Goal: Task Accomplishment & Management: Manage account settings

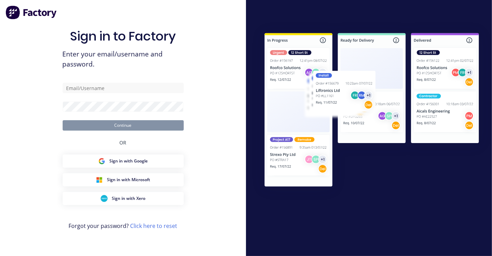
type input "[EMAIL_ADDRESS][DOMAIN_NAME]"
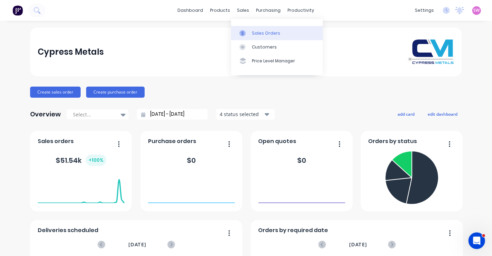
click at [258, 34] on div "Sales Orders" at bounding box center [266, 33] width 28 height 6
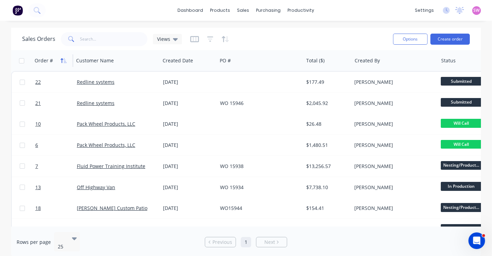
click at [66, 61] on icon "button" at bounding box center [64, 61] width 6 height 6
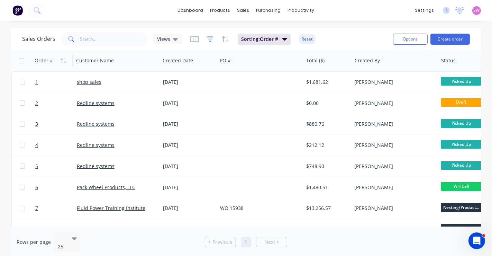
click at [207, 36] on icon "button" at bounding box center [210, 39] width 6 height 7
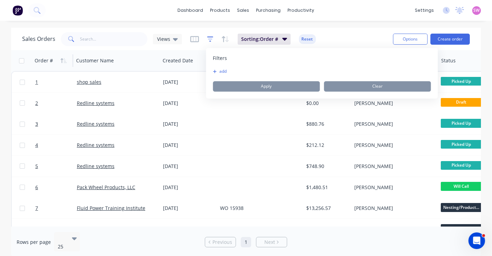
click at [210, 39] on icon "button" at bounding box center [210, 39] width 6 height 7
click at [209, 36] on icon "button" at bounding box center [210, 39] width 6 height 7
click at [216, 71] on icon "button" at bounding box center [214, 71] width 3 height 3
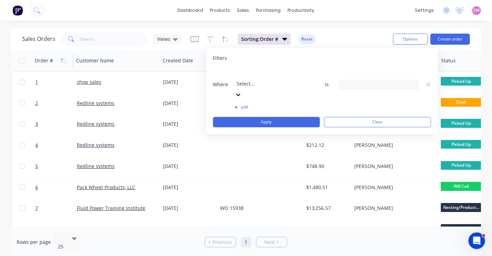
click at [270, 80] on div "Select..." at bounding box center [287, 78] width 104 height 19
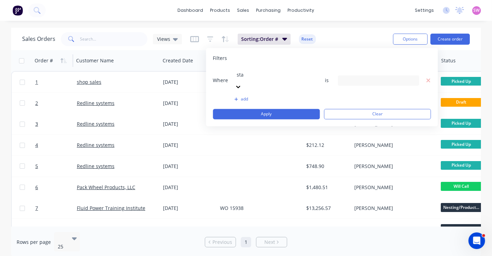
type input "stat"
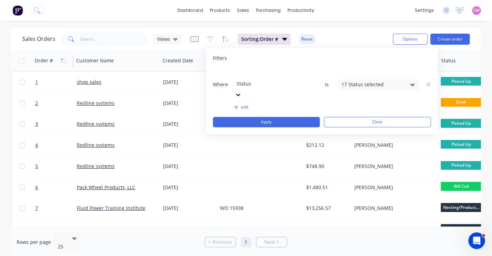
click at [359, 81] on div "17 Status selected" at bounding box center [373, 84] width 63 height 7
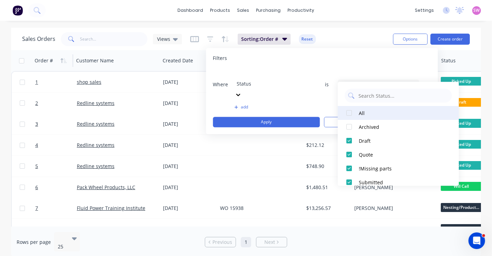
click at [347, 113] on div at bounding box center [349, 113] width 14 height 14
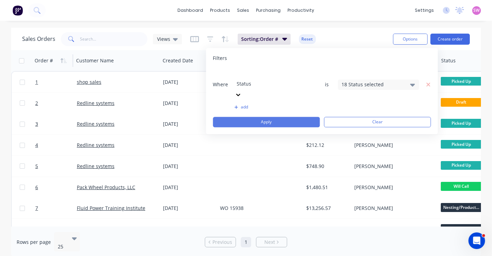
click at [295, 117] on button "Apply" at bounding box center [266, 122] width 107 height 10
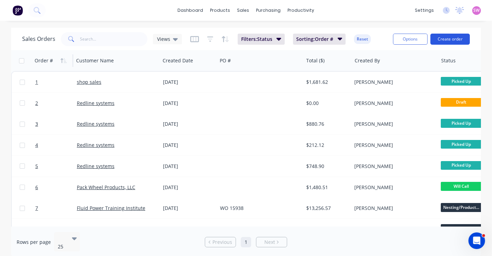
click at [466, 39] on button "Create order" at bounding box center [449, 39] width 39 height 11
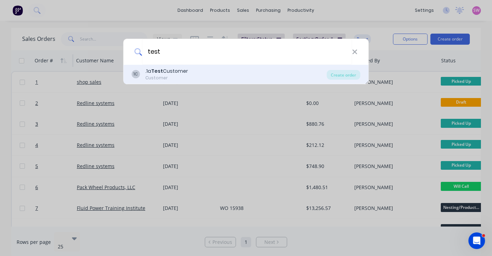
type input "test"
click at [168, 76] on div "Customer" at bounding box center [167, 78] width 43 height 6
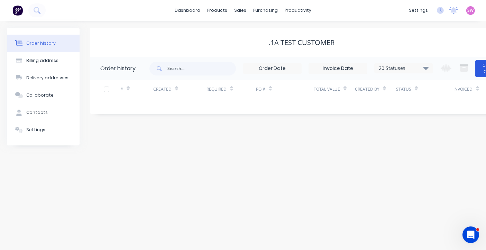
click at [482, 73] on button "Create Order" at bounding box center [489, 68] width 28 height 17
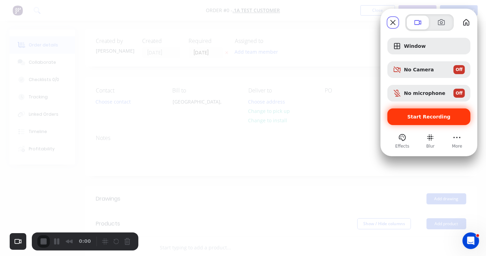
click at [434, 120] on div "Start Recording" at bounding box center [428, 116] width 83 height 17
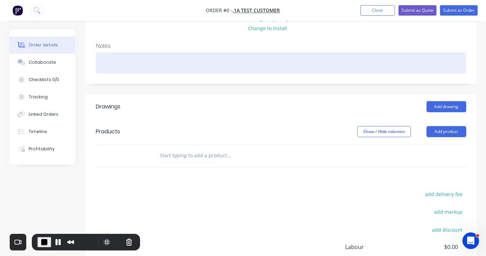
scroll to position [96, 0]
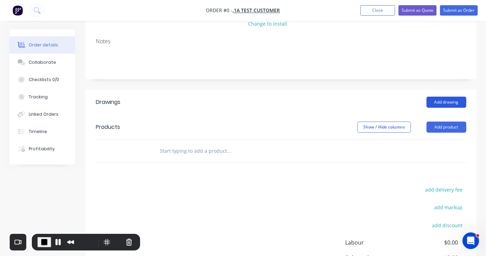
click at [445, 100] on button "Add drawing" at bounding box center [446, 101] width 40 height 11
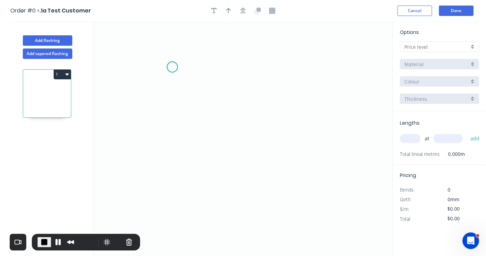
click at [172, 67] on icon "0" at bounding box center [242, 138] width 299 height 234
click at [247, 67] on icon "0" at bounding box center [242, 138] width 299 height 234
click at [246, 122] on icon "0 ?" at bounding box center [242, 138] width 299 height 234
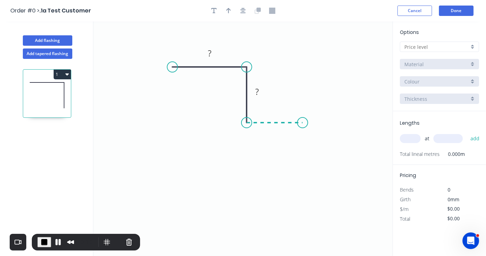
click at [303, 124] on icon "0 ? ?" at bounding box center [242, 138] width 299 height 234
click at [303, 124] on circle at bounding box center [302, 122] width 10 height 10
click at [303, 123] on circle at bounding box center [302, 122] width 10 height 10
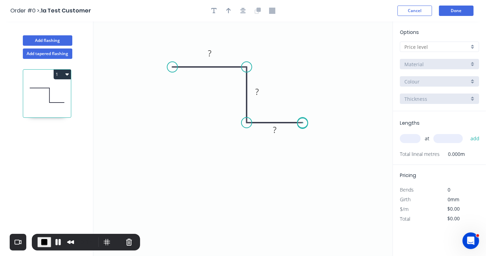
click at [303, 123] on circle at bounding box center [302, 122] width 10 height 10
click at [207, 53] on rect at bounding box center [210, 54] width 14 height 10
click at [256, 89] on tspan "?" at bounding box center [256, 91] width 3 height 11
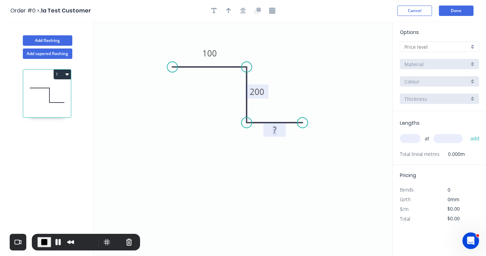
click at [274, 127] on tspan "?" at bounding box center [274, 129] width 3 height 11
click at [447, 32] on div "Options Material Colour Thickness" at bounding box center [439, 69] width 93 height 83
click at [410, 139] on input "text" at bounding box center [410, 138] width 21 height 9
type input "3"
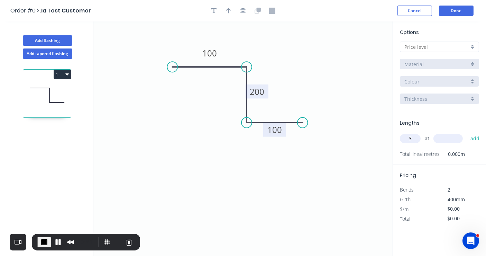
click at [447, 137] on input "text" at bounding box center [447, 138] width 29 height 9
type input "1000"
click at [473, 137] on button "add" at bounding box center [475, 138] width 16 height 12
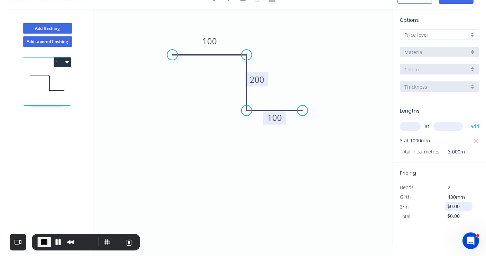
click at [457, 208] on input "$0.00" at bounding box center [459, 206] width 24 height 10
drag, startPoint x: 461, startPoint y: 208, endPoint x: 418, endPoint y: 200, distance: 44.4
click at [418, 200] on div "Pricing Bends 2 Girth 400mm $/m $0.00 Total $0.00" at bounding box center [439, 191] width 93 height 59
type input "$3.00"
type input "$9.00"
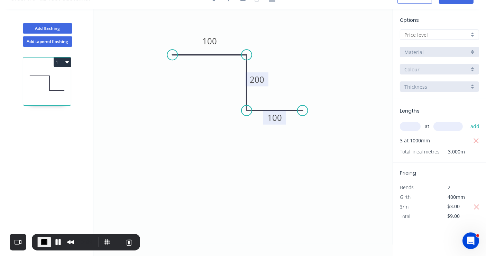
scroll to position [0, 0]
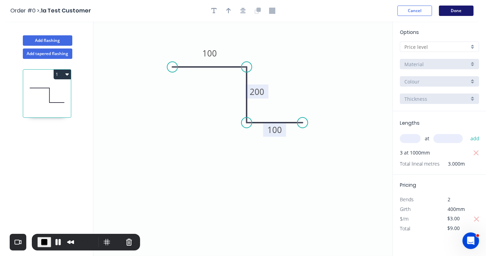
click at [459, 8] on button "Done" at bounding box center [456, 11] width 35 height 10
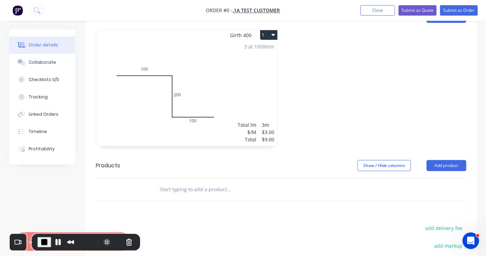
scroll to position [182, 0]
click at [426, 13] on button "Submit as Quote" at bounding box center [417, 10] width 38 height 10
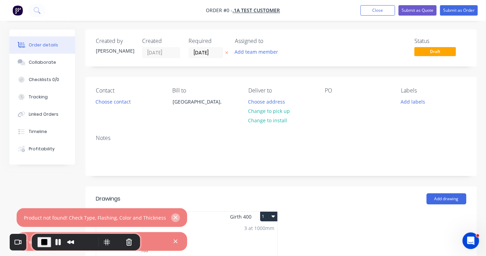
click at [173, 220] on icon "button" at bounding box center [175, 217] width 4 height 6
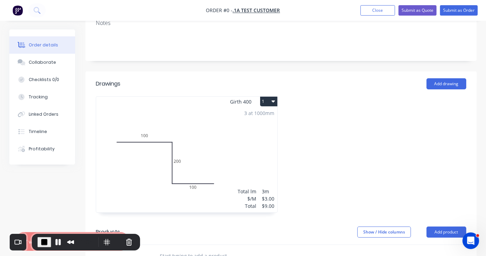
scroll to position [115, 0]
click at [229, 156] on div "3 at 1000mm Total lm $/M Total 3m $3.00 $9.00" at bounding box center [186, 158] width 181 height 105
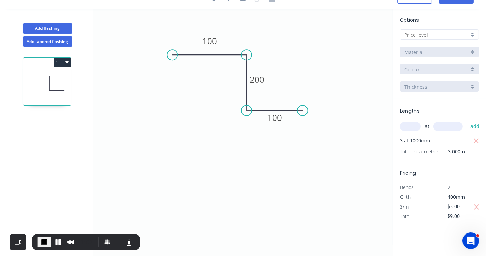
type input "$0.00"
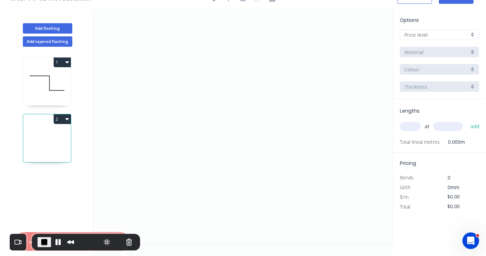
click at [68, 119] on icon "button" at bounding box center [66, 119] width 3 height 6
click at [50, 147] on div "Delete" at bounding box center [37, 150] width 53 height 10
type input "$3.00"
type input "$9.00"
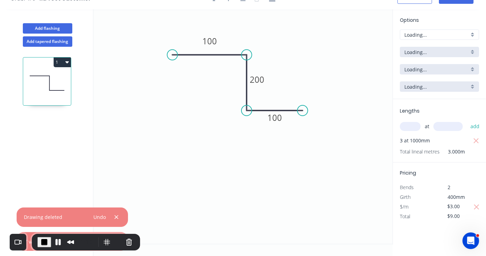
click at [64, 86] on icon at bounding box center [47, 83] width 48 height 44
click at [460, 33] on input "text" at bounding box center [436, 34] width 65 height 7
type input "a"
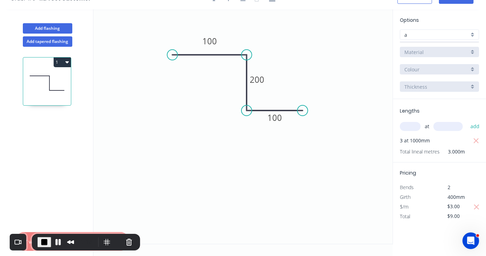
scroll to position [0, 0]
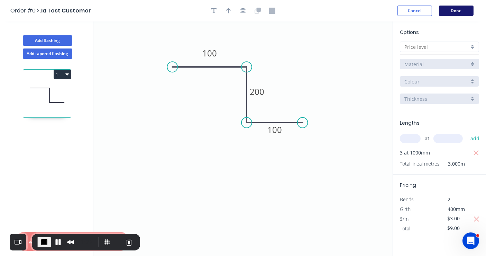
click at [455, 15] on button "Done" at bounding box center [456, 11] width 35 height 10
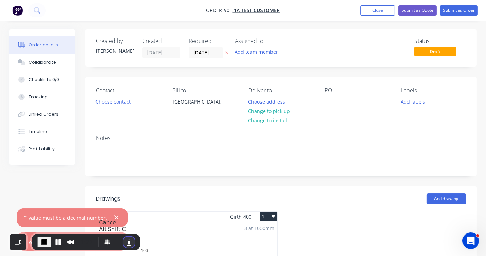
click at [128, 239] on button "Cancel Recording" at bounding box center [128, 241] width 11 height 11
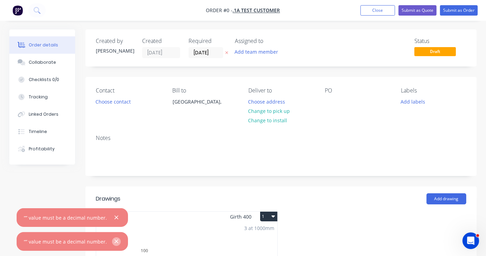
click at [112, 241] on button "button" at bounding box center [116, 241] width 9 height 9
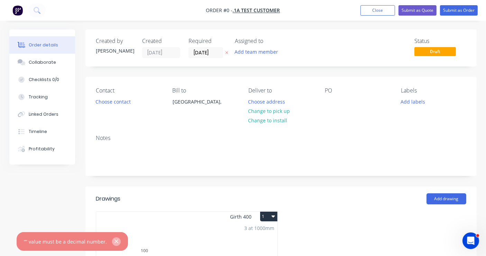
click at [114, 239] on icon "button" at bounding box center [116, 241] width 4 height 6
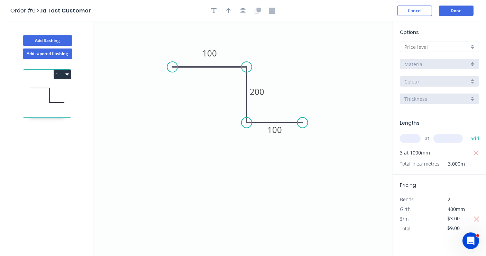
type input "$0.00"
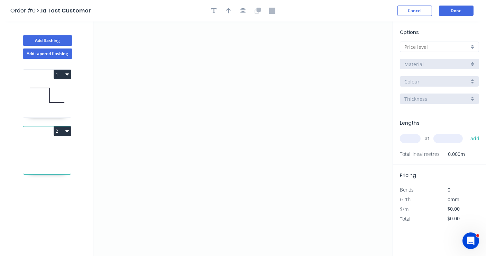
click at [65, 128] on button "2" at bounding box center [62, 131] width 17 height 10
click at [53, 159] on div "Delete" at bounding box center [37, 162] width 53 height 10
type input "$3.00"
type input "$9.00"
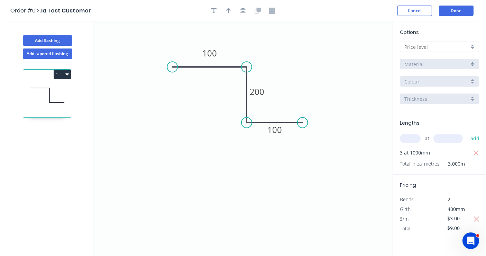
click at [472, 46] on div at bounding box center [439, 46] width 79 height 10
click at [445, 12] on button "Done" at bounding box center [456, 11] width 35 height 10
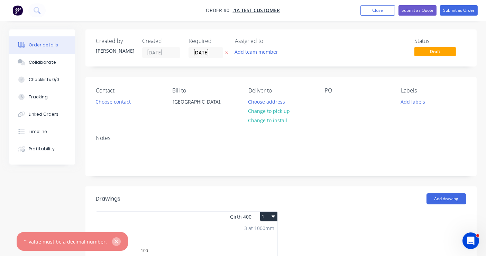
click at [114, 241] on icon "button" at bounding box center [116, 241] width 4 height 6
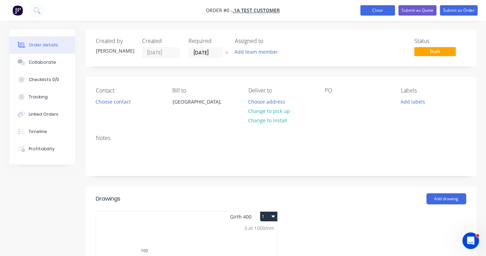
click at [368, 15] on button "Close" at bounding box center [377, 10] width 35 height 10
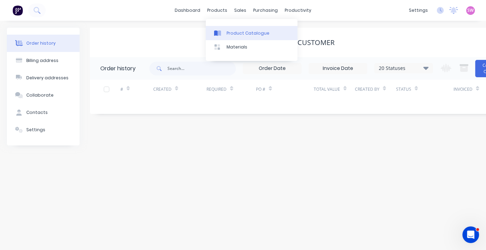
click at [226, 39] on link "Product Catalogue" at bounding box center [252, 33] width 92 height 14
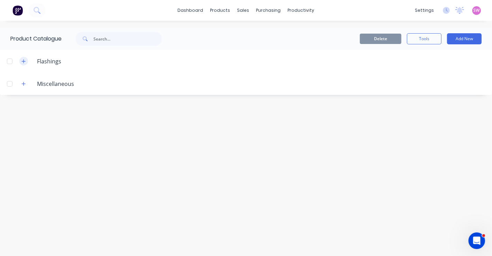
click at [26, 62] on button "button" at bounding box center [23, 61] width 9 height 9
click at [460, 41] on button "Add New" at bounding box center [464, 38] width 35 height 11
click at [434, 70] on div "Flashing" at bounding box center [448, 70] width 53 height 10
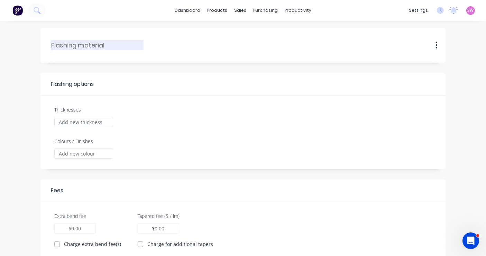
click at [93, 46] on input "text" at bounding box center [97, 44] width 93 height 9
type input "Zincalume"
click at [83, 121] on input "Thicknesses" at bounding box center [83, 122] width 59 height 10
type input "a"
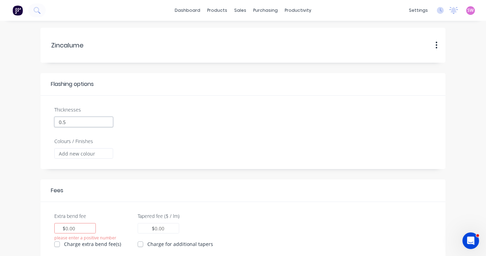
type input "0.5"
type input "0.00"
checkbox input "true"
click at [90, 153] on input "Colours / Finishes" at bounding box center [83, 153] width 59 height 10
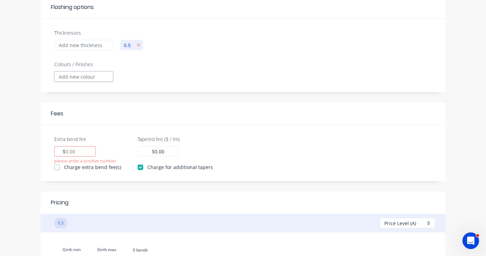
scroll to position [77, 0]
click at [68, 150] on input "Extra bend fee" at bounding box center [71, 150] width 10 height 7
type input "2"
click at [156, 148] on input "0.00" at bounding box center [160, 150] width 10 height 7
click at [155, 149] on input "0.00" at bounding box center [160, 150] width 10 height 7
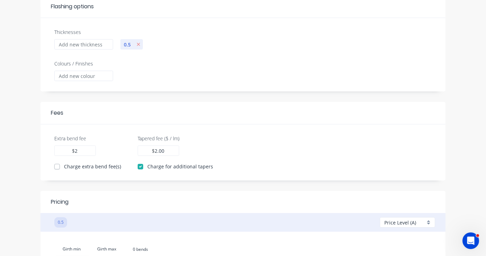
type input "2.00"
click at [284, 92] on form "Zincalume Zincalume Duplicate Flashing options Thicknesses 0.5 Colours / Finish…" at bounding box center [243, 137] width 472 height 374
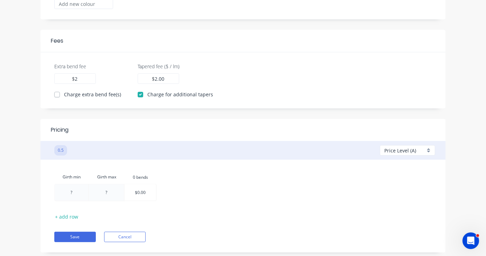
scroll to position [165, 0]
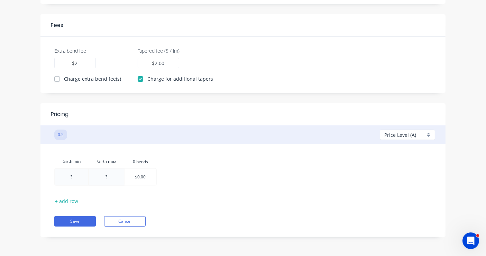
click at [70, 172] on div at bounding box center [72, 176] width 34 height 16
type input "1"
click at [111, 179] on div at bounding box center [107, 176] width 35 height 16
type input "100"
click at [149, 176] on div at bounding box center [140, 176] width 31 height 16
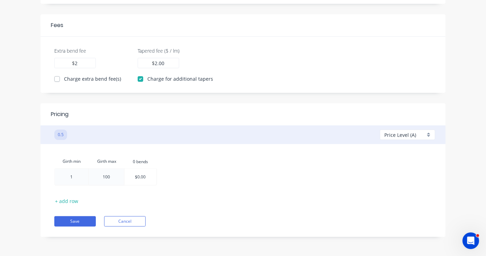
click at [141, 176] on input "$0.00" at bounding box center [140, 176] width 11 height 16
click at [140, 176] on input "$0.00" at bounding box center [140, 176] width 11 height 16
type input "$2.00"
click at [152, 172] on div "Add bend" at bounding box center [178, 170] width 70 height 14
click at [171, 178] on div at bounding box center [172, 176] width 31 height 16
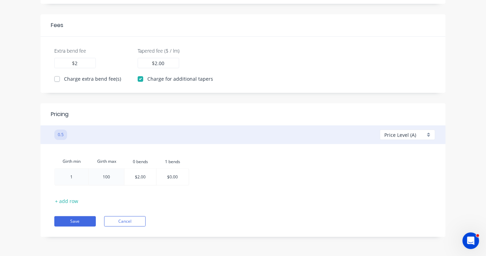
click at [168, 175] on input "$0.00" at bounding box center [172, 176] width 11 height 16
click at [173, 176] on input "$0.00" at bounding box center [172, 176] width 11 height 16
type input "$2.5"
click at [215, 164] on div "Girth min Girth max 0.bends 0 bends 1.bends 1 bends 1 100 $2.00 $2.50" at bounding box center [242, 170] width 377 height 33
click at [74, 223] on button "Save" at bounding box center [74, 221] width 41 height 10
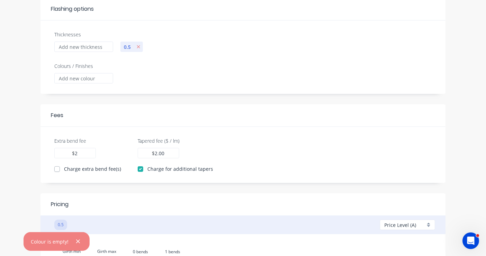
scroll to position [74, 0]
click at [95, 77] on input "Colours / Finishes" at bounding box center [83, 79] width 59 height 10
type input "Blue"
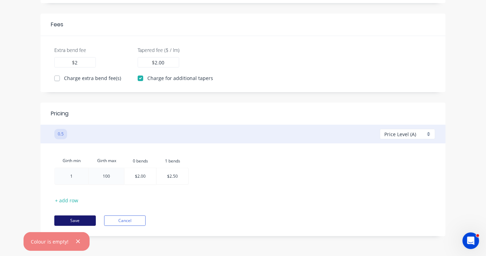
click at [83, 217] on button "Save" at bounding box center [74, 220] width 41 height 10
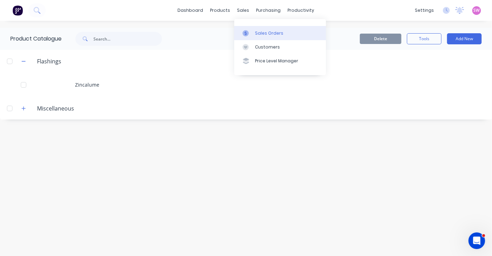
click at [252, 26] on link "Sales Orders" at bounding box center [280, 33] width 92 height 14
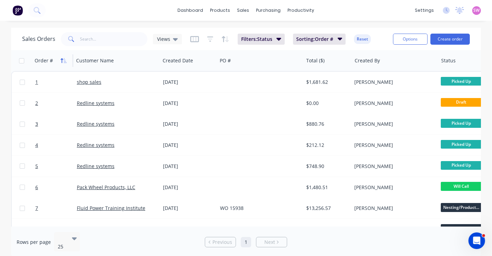
click at [63, 62] on icon "button" at bounding box center [64, 61] width 6 height 6
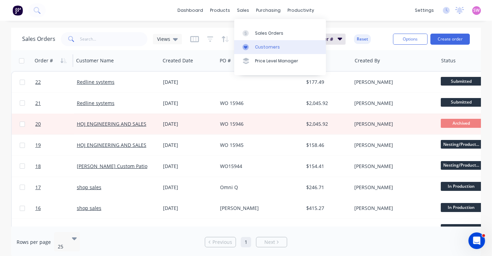
click at [276, 48] on div "Customers" at bounding box center [267, 47] width 25 height 6
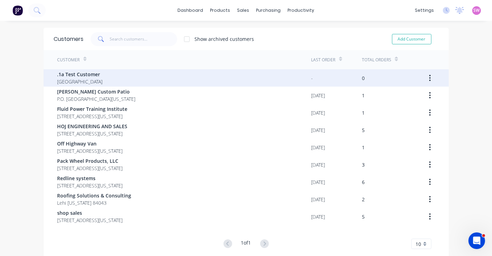
click at [216, 81] on div ".1a Test Customer Australia" at bounding box center [184, 77] width 254 height 17
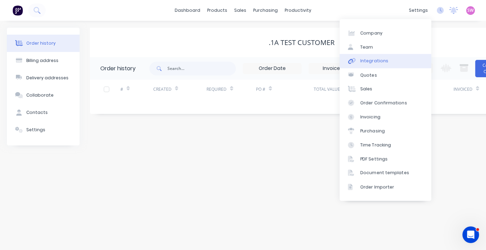
click at [379, 61] on div "Integrations" at bounding box center [374, 61] width 28 height 6
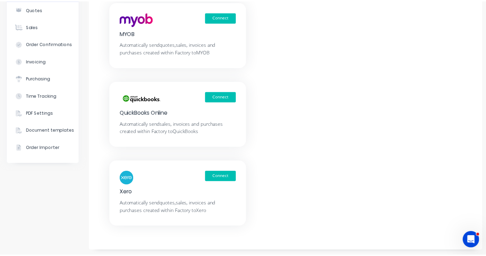
scroll to position [0, 2]
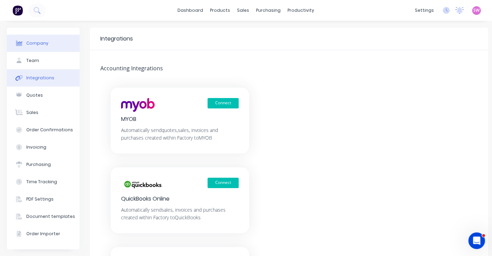
click at [35, 46] on button "Company" at bounding box center [43, 43] width 73 height 17
select select "US"
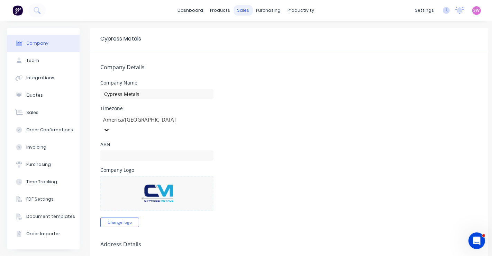
click at [239, 11] on div "sales" at bounding box center [243, 10] width 19 height 10
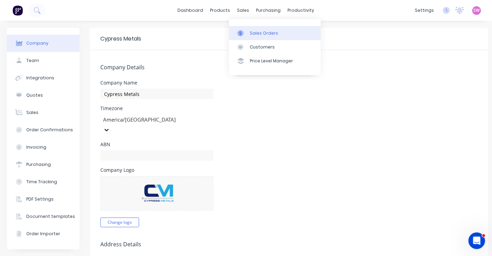
click at [257, 37] on link "Sales Orders" at bounding box center [275, 33] width 92 height 14
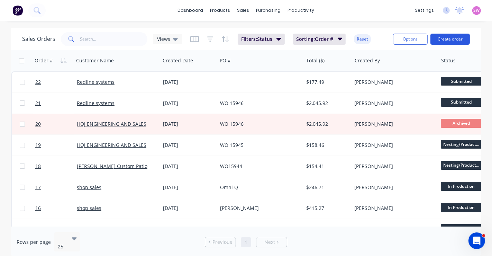
click at [461, 39] on button "Create order" at bounding box center [449, 39] width 39 height 11
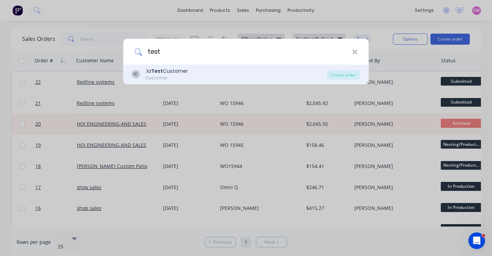
type input "test"
click at [228, 79] on div "1C .1a Test Customer Customer" at bounding box center [229, 73] width 195 height 13
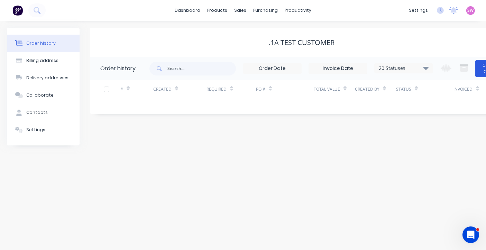
click at [483, 71] on button "Create Order" at bounding box center [489, 68] width 28 height 17
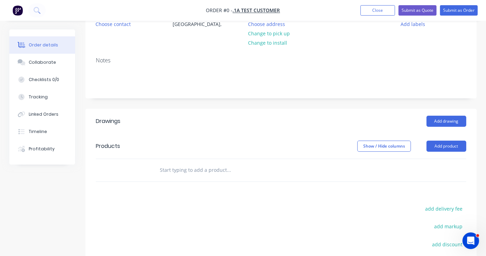
scroll to position [83, 0]
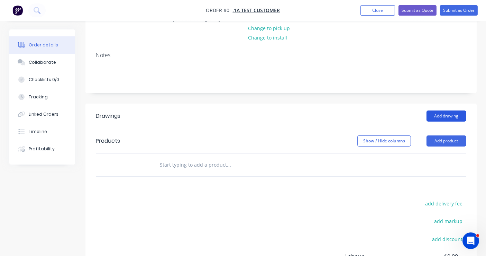
click at [447, 116] on button "Add drawing" at bounding box center [446, 115] width 40 height 11
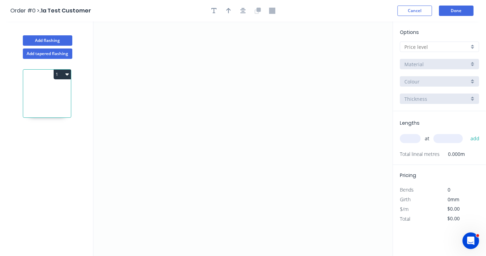
click at [438, 47] on input "text" at bounding box center [436, 46] width 65 height 7
click at [433, 55] on div "A" at bounding box center [439, 60] width 78 height 12
type input "A"
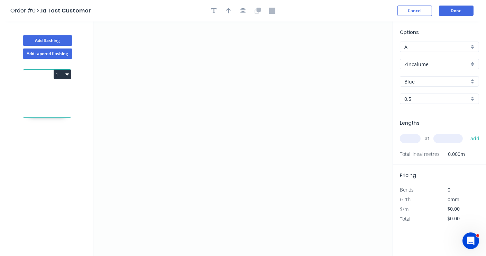
click at [410, 137] on input "text" at bounding box center [410, 138] width 21 height 9
type input "3"
click at [461, 138] on input "text" at bounding box center [447, 138] width 29 height 9
type input "1000"
click at [474, 134] on button "add" at bounding box center [475, 138] width 16 height 12
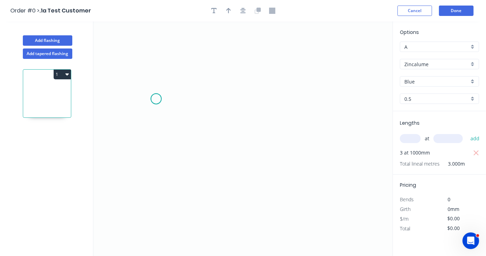
click at [156, 99] on icon "0" at bounding box center [242, 138] width 299 height 234
click at [240, 97] on icon "0" at bounding box center [242, 138] width 299 height 234
click at [240, 158] on icon "0 ?" at bounding box center [242, 138] width 299 height 234
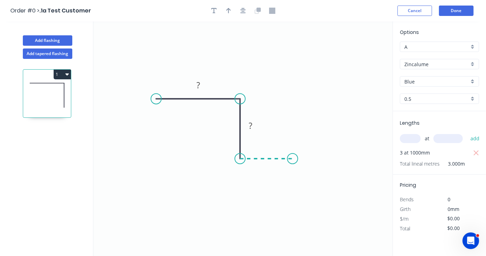
click at [293, 157] on icon "0 ? ?" at bounding box center [242, 138] width 299 height 234
click at [294, 159] on circle at bounding box center [293, 158] width 10 height 10
click at [200, 86] on tspan "?" at bounding box center [197, 84] width 3 height 11
click at [252, 120] on rect at bounding box center [250, 125] width 22 height 14
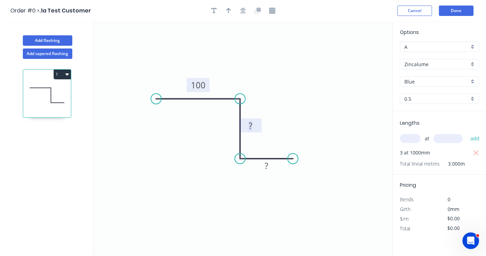
click at [253, 126] on rect at bounding box center [250, 126] width 14 height 10
click at [264, 165] on rect at bounding box center [266, 166] width 14 height 10
click at [432, 24] on div "Options A A Zincalume Zincalume Blue Blue 0.5 0.5 Lengths at add 3 at 1000mm To…" at bounding box center [438, 138] width 93 height 235
click at [451, 220] on input "$0.00" at bounding box center [459, 218] width 24 height 10
type input "$3.00"
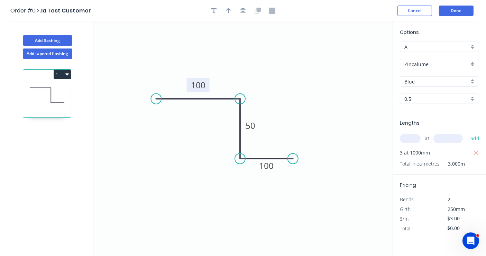
type input "$9.00"
click at [445, 31] on div "Options A A Zincalume Zincalume Blue Blue 0.5 0.5" at bounding box center [439, 69] width 93 height 83
click at [450, 13] on button "Done" at bounding box center [456, 11] width 35 height 10
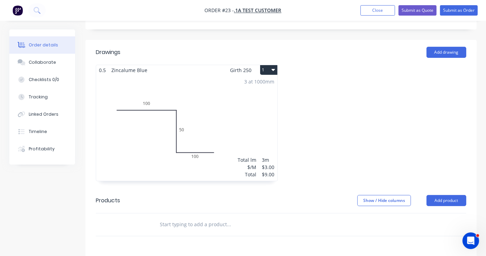
scroll to position [147, 0]
click at [420, 13] on button "Submit as Quote" at bounding box center [417, 10] width 38 height 10
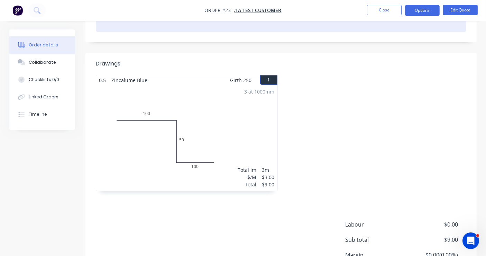
scroll to position [132, 0]
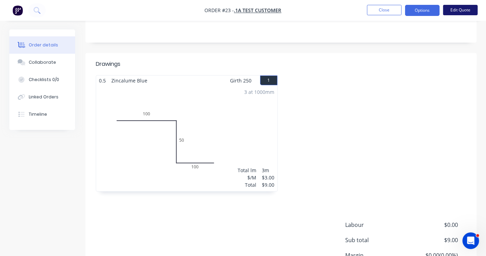
click at [461, 10] on button "Edit Quote" at bounding box center [460, 10] width 35 height 10
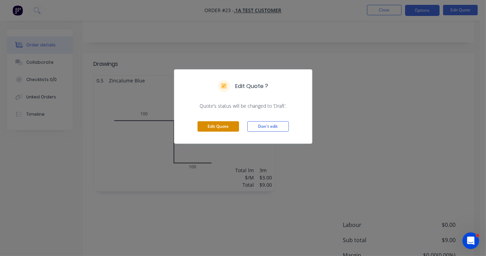
click at [225, 123] on button "Edit Quote" at bounding box center [217, 126] width 41 height 10
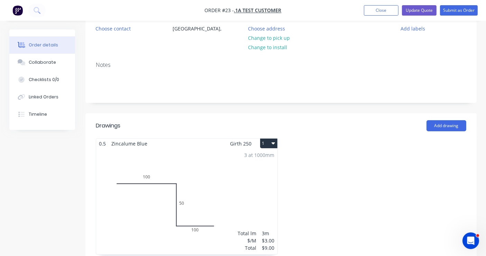
scroll to position [74, 0]
click at [274, 139] on icon "button" at bounding box center [272, 142] width 3 height 6
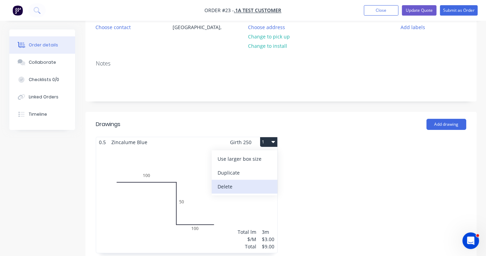
click at [238, 185] on div "Delete" at bounding box center [244, 186] width 53 height 10
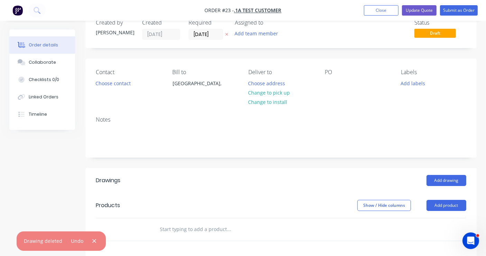
scroll to position [9, 0]
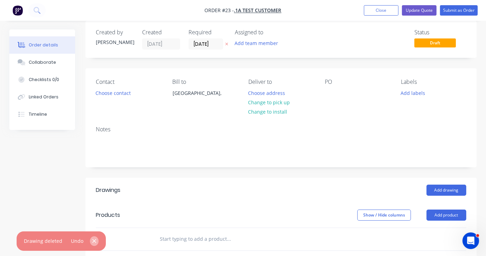
click at [95, 239] on button "button" at bounding box center [94, 240] width 9 height 9
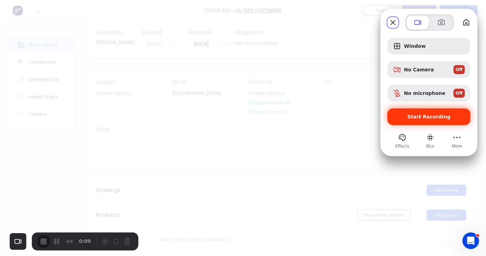
click at [430, 112] on div "Start Recording" at bounding box center [428, 116] width 83 height 17
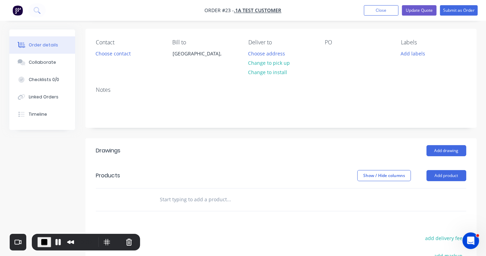
scroll to position [48, 0]
click at [455, 146] on button "Add drawing" at bounding box center [446, 150] width 40 height 11
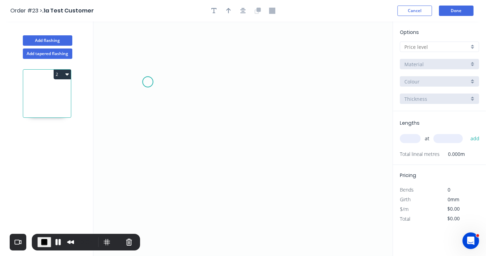
click at [148, 82] on icon "0" at bounding box center [242, 138] width 299 height 234
click at [242, 85] on icon "0" at bounding box center [242, 138] width 299 height 234
click at [242, 140] on icon "0 ?" at bounding box center [242, 138] width 299 height 234
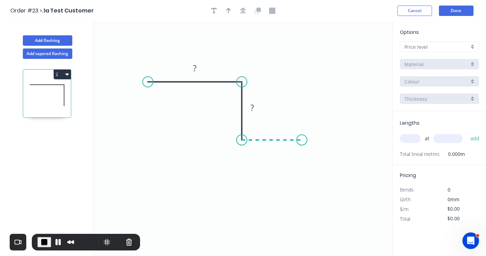
click at [302, 141] on icon "0 ? ?" at bounding box center [242, 138] width 299 height 234
click at [302, 141] on circle at bounding box center [302, 140] width 10 height 10
click at [192, 66] on rect at bounding box center [195, 69] width 14 height 10
click at [249, 104] on rect at bounding box center [252, 108] width 14 height 10
click at [270, 146] on tspan "?" at bounding box center [271, 146] width 3 height 11
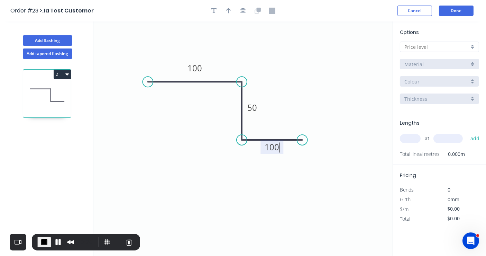
click at [432, 42] on div at bounding box center [439, 46] width 79 height 10
click at [418, 58] on div "A" at bounding box center [439, 60] width 78 height 12
type input "A"
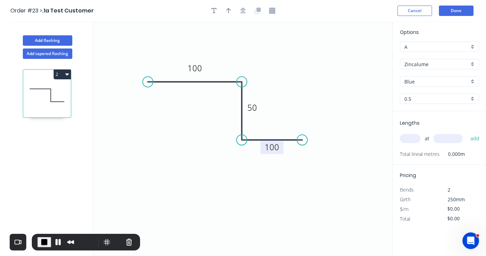
scroll to position [12, 0]
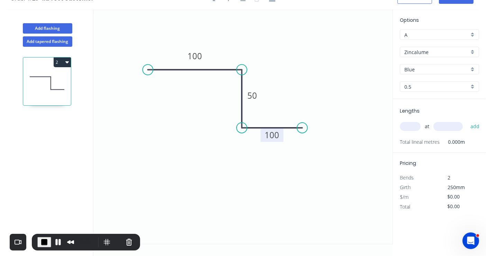
click at [407, 126] on input "text" at bounding box center [410, 126] width 21 height 9
type input "3"
click at [444, 124] on input "text" at bounding box center [447, 126] width 29 height 9
type input "1000"
click at [475, 128] on button "add" at bounding box center [475, 126] width 16 height 12
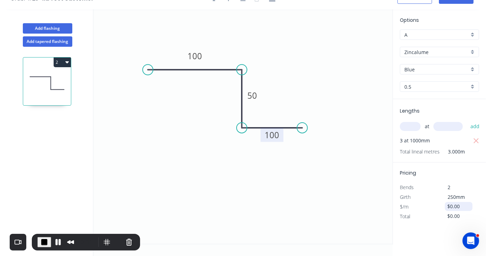
click at [449, 207] on input "$0.00" at bounding box center [459, 206] width 24 height 10
type input "$3.00"
type input "$9.00"
click at [468, 173] on div "Pricing Bends 2 Girth 250mm $/m $3.00 Total $9.00" at bounding box center [439, 191] width 93 height 59
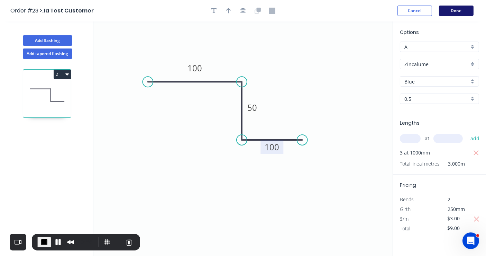
click at [456, 7] on button "Done" at bounding box center [456, 11] width 35 height 10
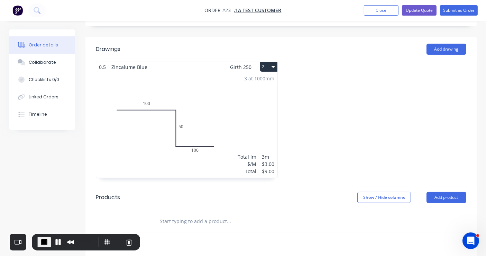
scroll to position [150, 0]
click at [424, 9] on button "Update Quote" at bounding box center [419, 10] width 35 height 10
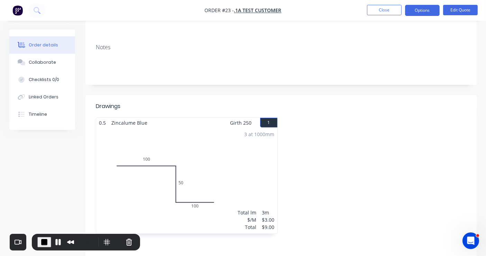
scroll to position [93, 0]
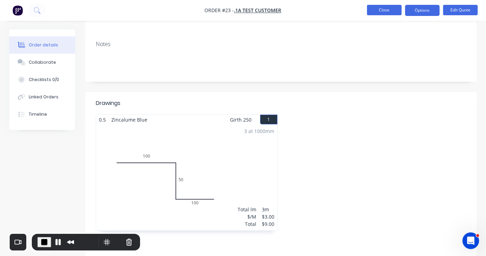
click at [385, 10] on button "Close" at bounding box center [384, 10] width 35 height 10
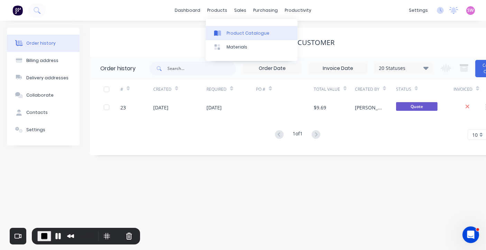
click at [231, 35] on div "Product Catalogue" at bounding box center [248, 33] width 43 height 6
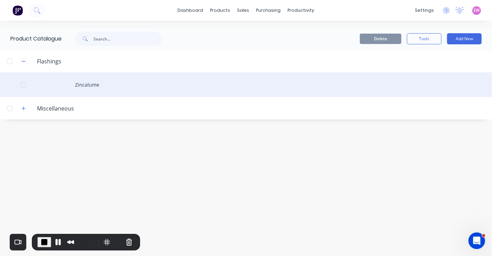
click at [87, 82] on div "Zincalume" at bounding box center [246, 84] width 492 height 25
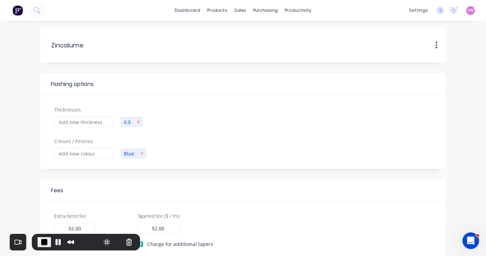
drag, startPoint x: 84, startPoint y: 46, endPoint x: 26, endPoint y: 45, distance: 57.4
click at [26, 45] on form "Zincalume Zincalume Duplicate Delete Flashing options Thicknesses 0.5 Colours /…" at bounding box center [243, 215] width 472 height 374
click at [164, 75] on header "Flashing options" at bounding box center [242, 84] width 405 height 22
type input "Zincalume"
click at [168, 74] on header "Flashing options" at bounding box center [242, 84] width 405 height 22
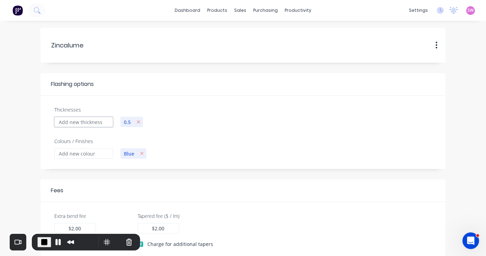
click at [78, 123] on input "Thicknesses" at bounding box center [83, 122] width 59 height 10
type input "1"
type input "0.00"
click at [94, 152] on input "Colours / Finishes" at bounding box center [83, 153] width 59 height 10
type input "Another Colour"
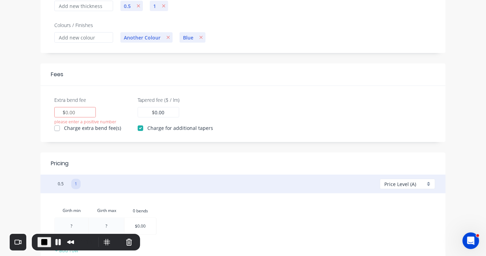
scroll to position [118, 0]
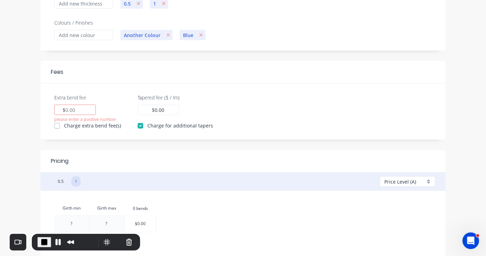
click at [68, 109] on input "Extra bend fee" at bounding box center [71, 109] width 10 height 7
type input "2"
click at [155, 111] on input "0.00" at bounding box center [160, 109] width 10 height 7
type input "2.00"
click at [220, 86] on div "Extra bend fee 2 $ 2 Charge extra bend fee(s) Tapered fee ($ / lm) 2.00 $ 2.00 …" at bounding box center [242, 106] width 405 height 46
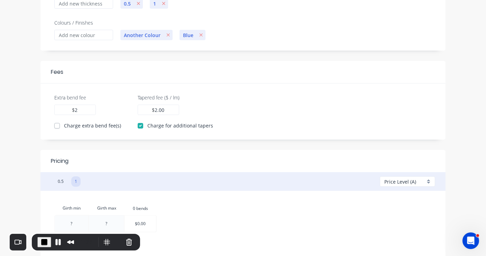
scroll to position [166, 0]
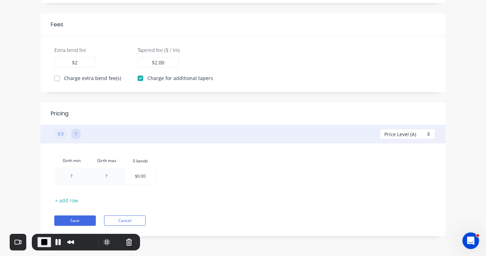
click at [60, 134] on button "0.5" at bounding box center [60, 134] width 13 height 10
click at [78, 133] on button "1" at bounding box center [75, 134] width 9 height 10
type input "2"
click at [74, 176] on div at bounding box center [72, 176] width 34 height 16
type input "1"
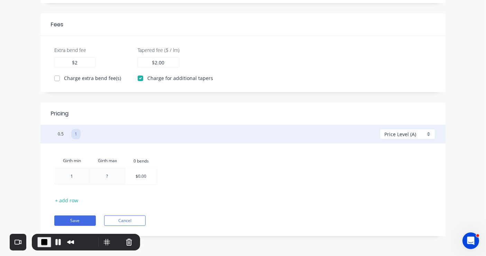
click at [110, 176] on div at bounding box center [107, 176] width 35 height 16
type input "100"
click at [141, 178] on div at bounding box center [140, 176] width 31 height 16
click at [140, 177] on input "$0.00" at bounding box center [140, 176] width 11 height 16
type input "$3.00"
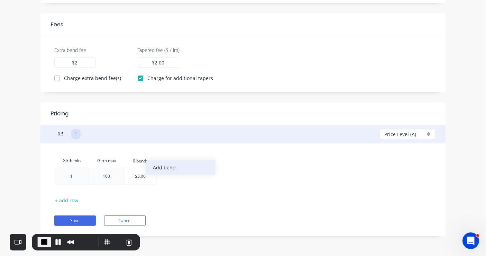
click at [162, 168] on div "Add bend" at bounding box center [181, 167] width 70 height 14
click at [173, 177] on div at bounding box center [172, 176] width 31 height 16
type input "$3.5"
click at [201, 173] on div "Girth min Girth max 0.bends 0 bends 1.bends 1 bends 1 100 $3.00 $3.50" at bounding box center [242, 170] width 377 height 33
click at [45, 242] on span "End Recording" at bounding box center [44, 242] width 8 height 8
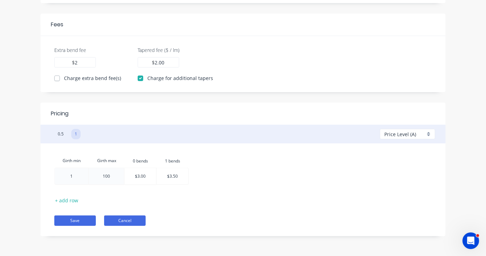
click at [132, 220] on button "Cancel" at bounding box center [124, 220] width 41 height 10
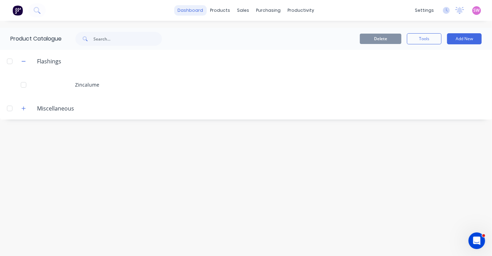
click at [196, 10] on link "dashboard" at bounding box center [190, 10] width 33 height 10
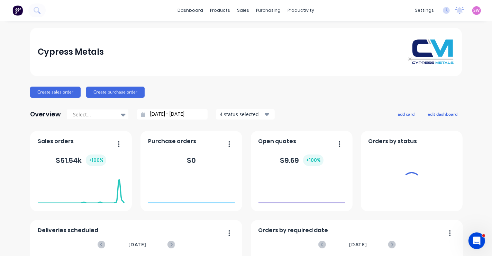
click at [472, 6] on div "SW Cypress Metals Stuart Wheatley Administrator Profile Sign out" at bounding box center [476, 10] width 9 height 9
click at [473, 9] on span "SW" at bounding box center [476, 10] width 6 height 6
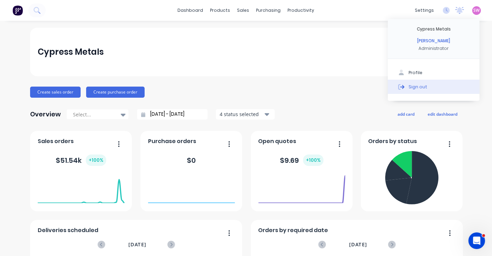
click at [459, 89] on button "Sign out" at bounding box center [434, 87] width 92 height 14
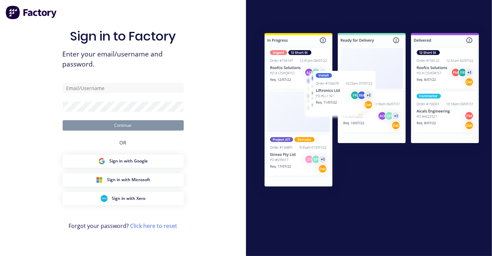
type input "[EMAIL_ADDRESS][DOMAIN_NAME]"
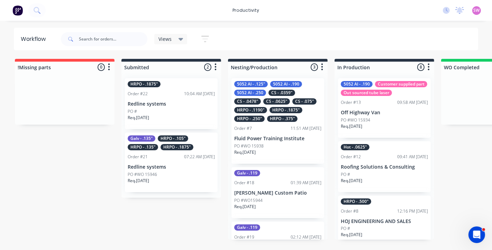
click at [193, 107] on div "HRPO - .1875" Order #22 10:04 AM 09/10/25 Redline systems PO # Req. 10/10/25" at bounding box center [171, 103] width 93 height 51
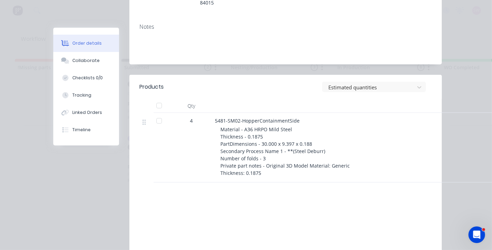
scroll to position [183, 0]
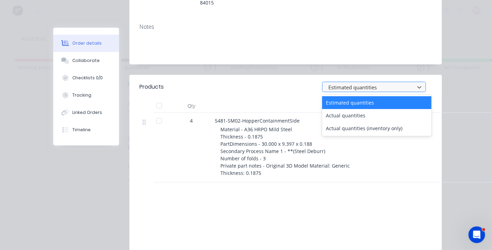
click at [359, 83] on div at bounding box center [369, 87] width 83 height 9
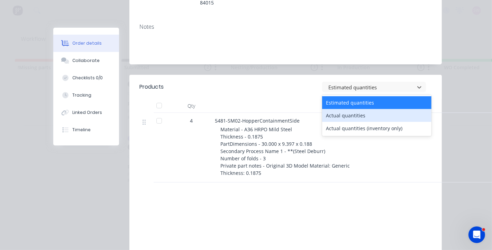
click at [344, 109] on div "Actual quantities" at bounding box center [376, 115] width 109 height 13
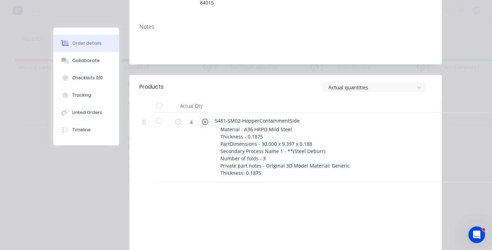
click at [202, 119] on icon "button" at bounding box center [205, 122] width 6 height 6
type input "5"
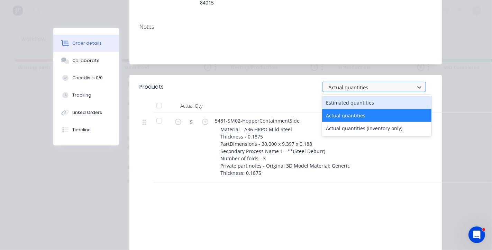
click at [357, 83] on div at bounding box center [369, 87] width 83 height 9
click at [343, 96] on div "Estimated quantities" at bounding box center [376, 102] width 109 height 13
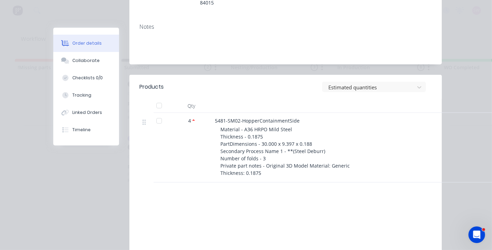
click at [459, 46] on div "Order details Collaborate Checklists 0/0 Tracking Linked Orders Timeline Order …" at bounding box center [246, 125] width 492 height 250
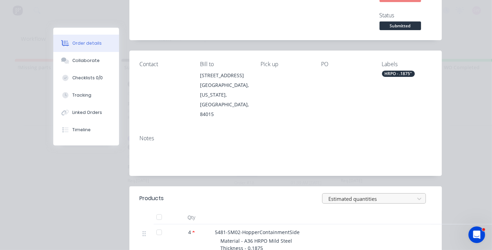
scroll to position [0, 0]
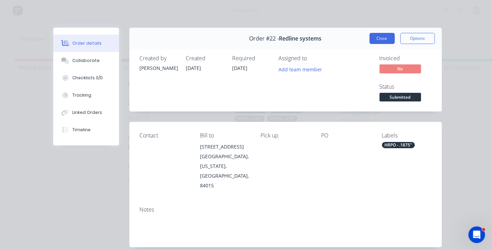
click at [385, 41] on button "Close" at bounding box center [381, 38] width 25 height 11
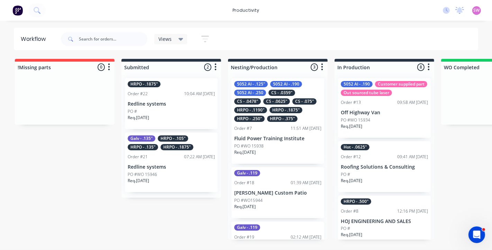
click at [181, 108] on div "PO #" at bounding box center [171, 111] width 87 height 6
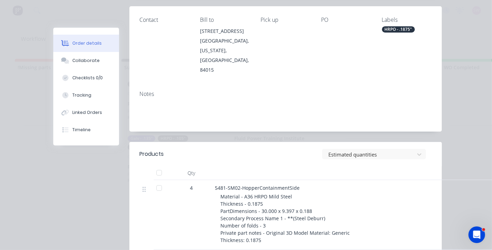
scroll to position [179, 0]
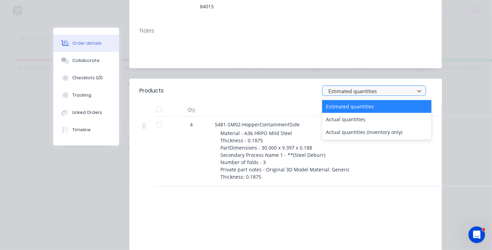
click at [369, 86] on div at bounding box center [369, 90] width 83 height 9
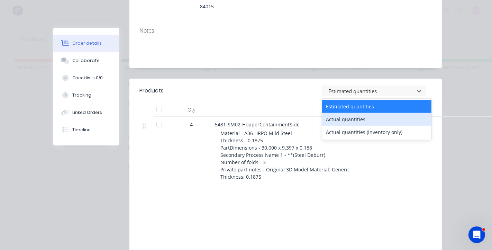
click at [354, 113] on div "Actual quantities" at bounding box center [376, 119] width 109 height 13
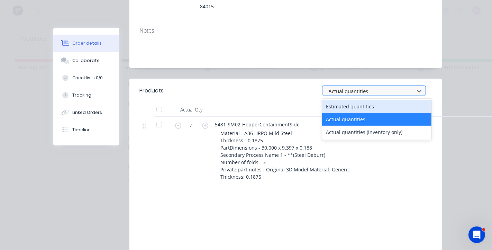
click at [377, 86] on div at bounding box center [369, 90] width 83 height 9
click at [354, 100] on div "Estimated quantities" at bounding box center [376, 106] width 109 height 13
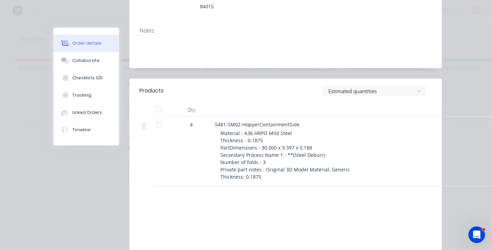
click at [465, 65] on div "Order details Collaborate Checklists 0/0 Tracking Linked Orders Timeline Order …" at bounding box center [246, 125] width 492 height 250
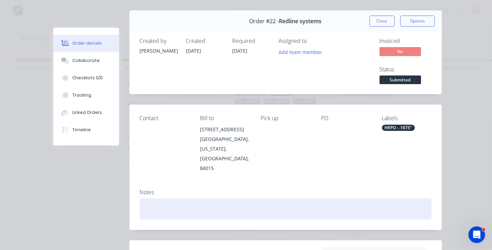
scroll to position [0, 0]
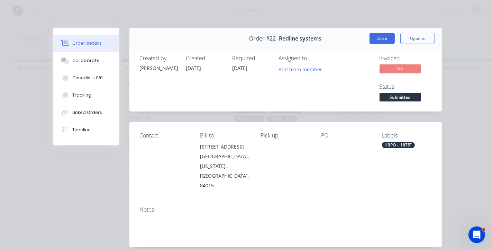
click at [377, 37] on button "Close" at bounding box center [381, 38] width 25 height 11
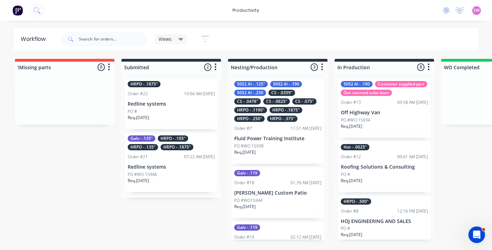
click at [187, 106] on p "Redline systems" at bounding box center [171, 104] width 87 height 6
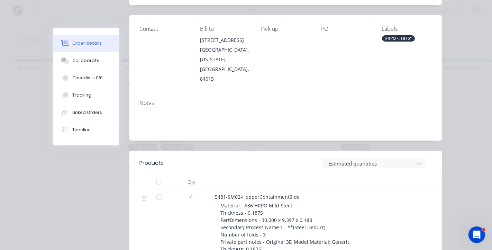
scroll to position [151, 0]
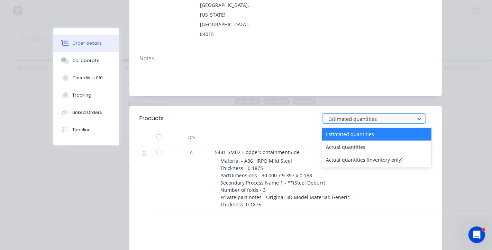
click at [350, 114] on div at bounding box center [369, 118] width 83 height 9
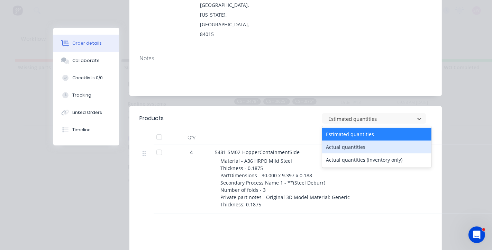
click at [347, 140] on div "Actual quantities" at bounding box center [376, 146] width 109 height 13
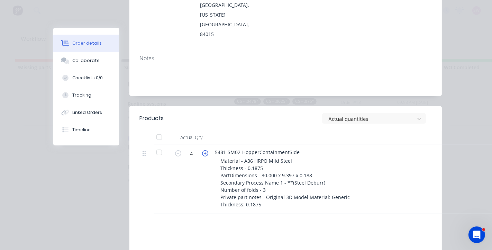
click at [204, 150] on icon "button" at bounding box center [205, 153] width 6 height 6
type input "6"
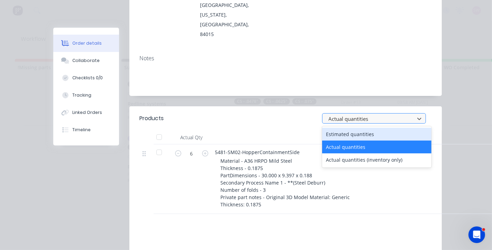
click at [342, 114] on div at bounding box center [369, 118] width 83 height 9
click at [342, 128] on div "Estimated quantities" at bounding box center [376, 134] width 109 height 13
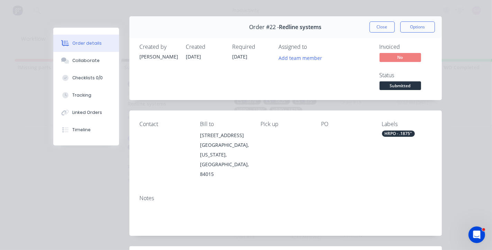
scroll to position [0, 0]
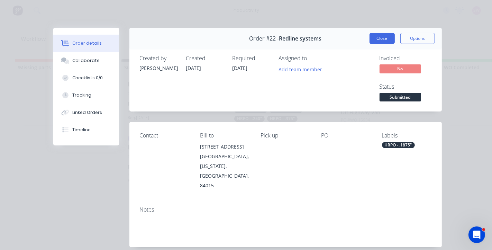
click at [381, 38] on button "Close" at bounding box center [381, 38] width 25 height 11
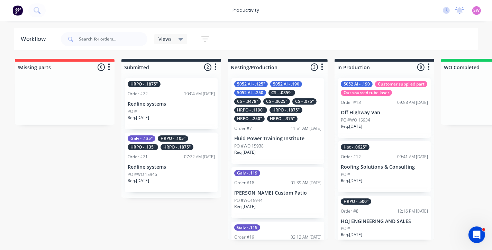
click at [183, 104] on p "Redline systems" at bounding box center [171, 104] width 87 height 6
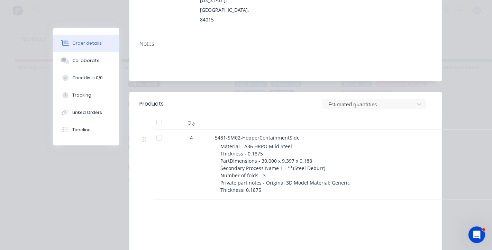
scroll to position [167, 0]
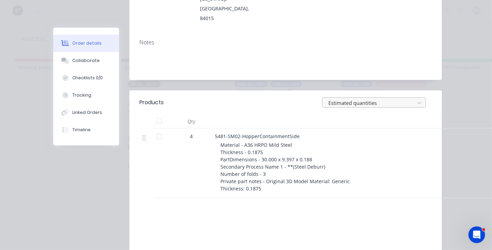
drag, startPoint x: 360, startPoint y: 89, endPoint x: 362, endPoint y: 83, distance: 6.6
click at [362, 90] on header "Products Estimated quantities" at bounding box center [285, 102] width 312 height 24
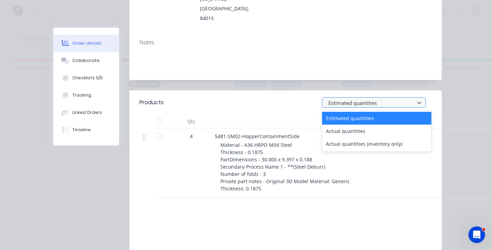
click at [362, 98] on div at bounding box center [369, 102] width 83 height 9
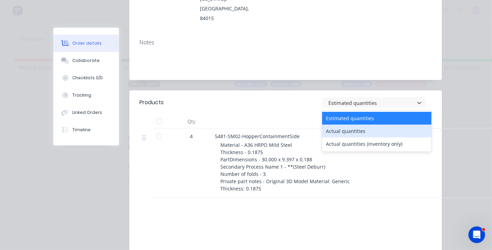
click at [352, 124] on div "Actual quantities" at bounding box center [376, 130] width 109 height 13
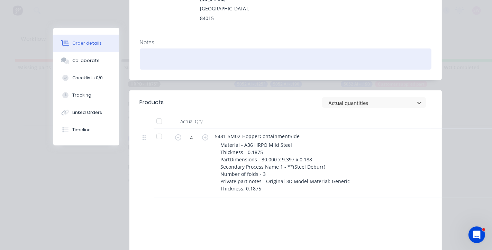
scroll to position [0, 0]
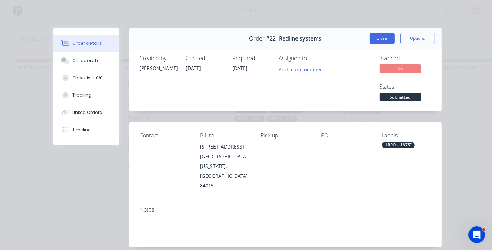
click at [373, 36] on button "Close" at bounding box center [381, 38] width 25 height 11
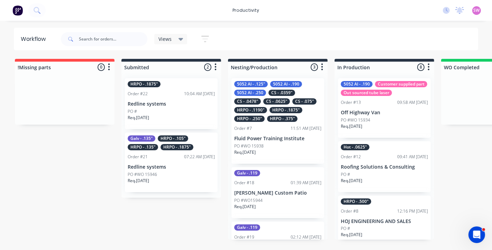
click at [191, 105] on p "Redline systems" at bounding box center [171, 104] width 87 height 6
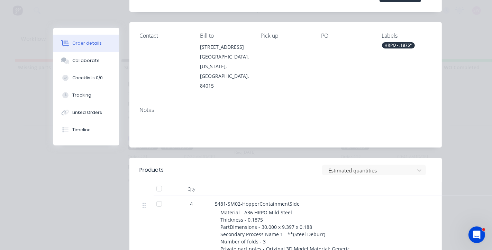
scroll to position [135, 0]
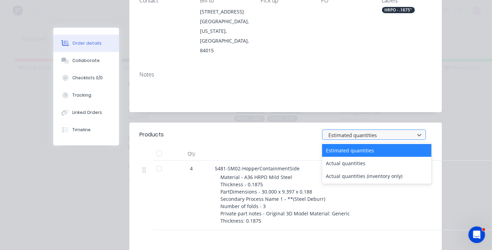
click at [374, 130] on div at bounding box center [369, 134] width 83 height 9
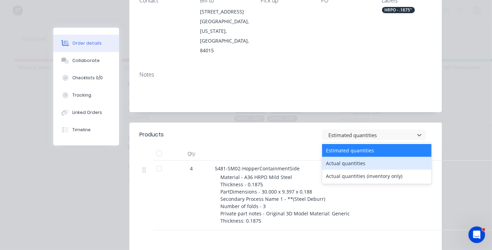
click at [349, 157] on div "Actual quantities" at bounding box center [376, 163] width 109 height 13
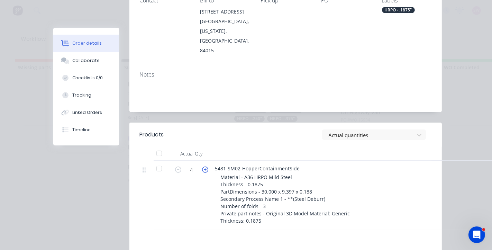
click at [203, 166] on icon "button" at bounding box center [205, 169] width 6 height 6
type input "6"
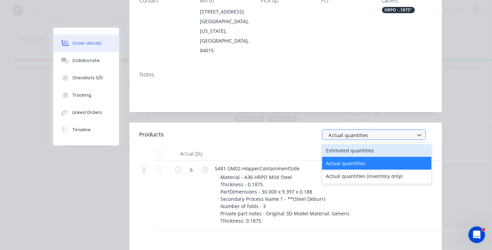
click at [363, 130] on div at bounding box center [369, 134] width 83 height 9
click at [351, 144] on div "Estimated quantities" at bounding box center [376, 150] width 109 height 13
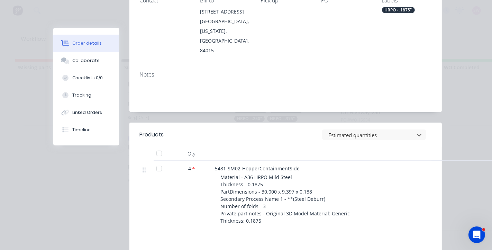
scroll to position [0, 0]
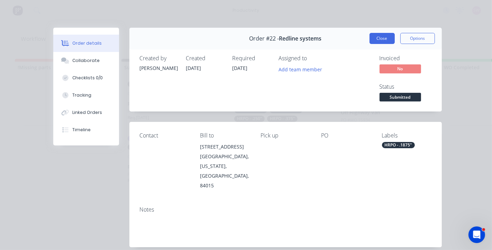
click at [385, 33] on button "Close" at bounding box center [381, 38] width 25 height 11
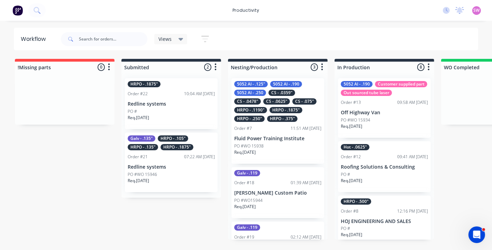
click at [180, 107] on div "HRPO - .1875" Order #22 10:04 AM 09/10/25 Redline systems PO # Req. 10/10/25" at bounding box center [171, 103] width 93 height 51
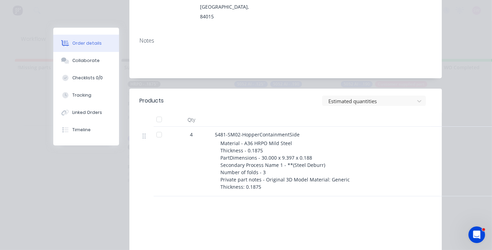
scroll to position [184, 0]
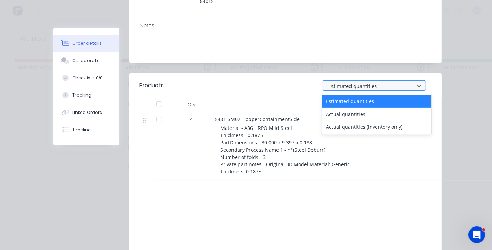
click at [358, 81] on div at bounding box center [369, 85] width 83 height 9
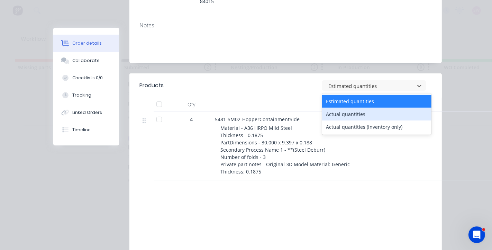
click at [351, 108] on div "Actual quantities" at bounding box center [376, 114] width 109 height 13
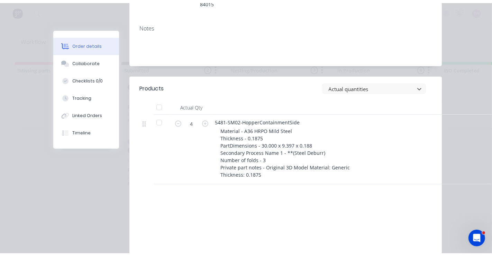
scroll to position [0, 0]
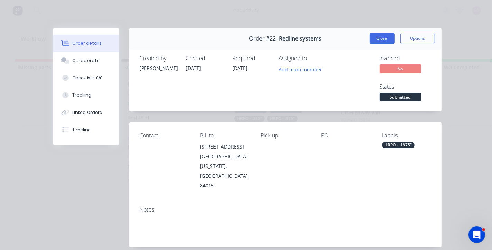
click at [376, 33] on button "Close" at bounding box center [381, 38] width 25 height 11
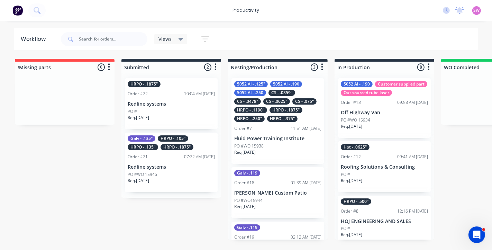
click at [477, 9] on span "SW" at bounding box center [476, 10] width 6 height 6
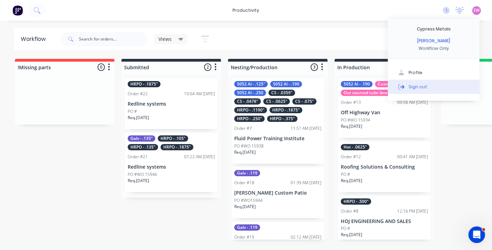
click at [433, 89] on button "Sign out" at bounding box center [434, 87] width 92 height 14
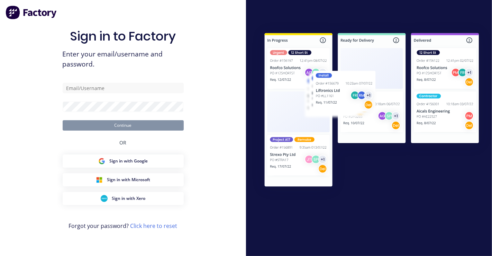
type input "[EMAIL_ADDRESS][DOMAIN_NAME]"
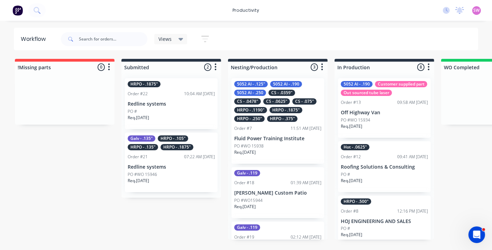
click at [176, 105] on p "Redline systems" at bounding box center [171, 104] width 87 height 6
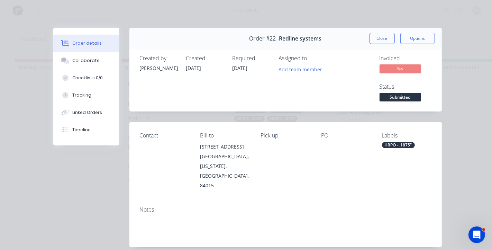
click at [293, 149] on div "Pick up" at bounding box center [285, 161] width 49 height 58
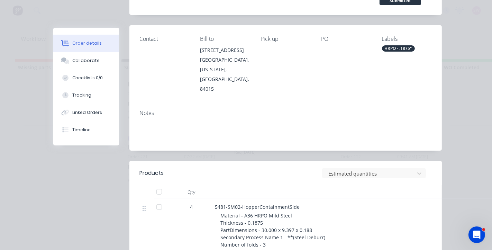
scroll to position [120, 0]
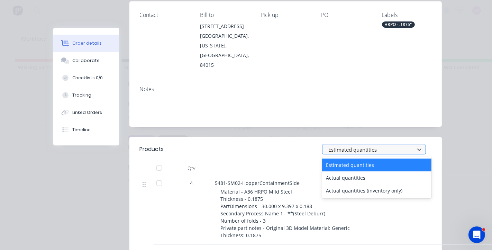
click at [334, 145] on div at bounding box center [369, 149] width 83 height 9
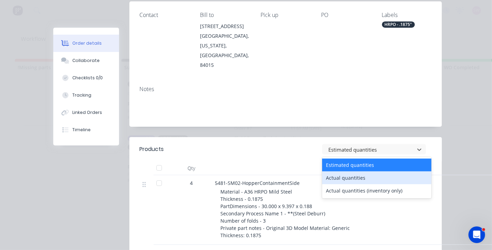
click at [335, 171] on div "Actual quantities" at bounding box center [376, 177] width 109 height 13
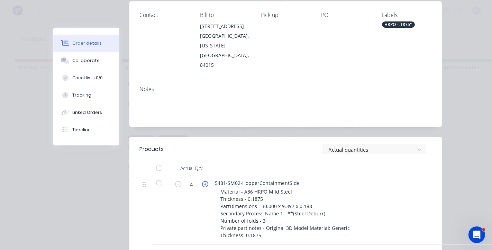
click at [202, 181] on icon "button" at bounding box center [205, 184] width 6 height 6
type input "6"
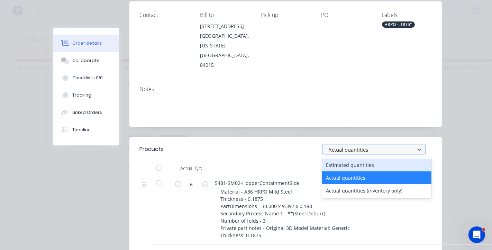
click at [385, 145] on div at bounding box center [369, 149] width 83 height 9
click at [367, 158] on div "Estimated quantities" at bounding box center [376, 164] width 109 height 13
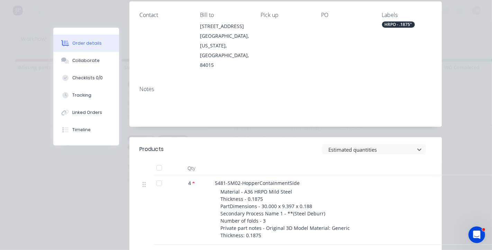
scroll to position [0, 0]
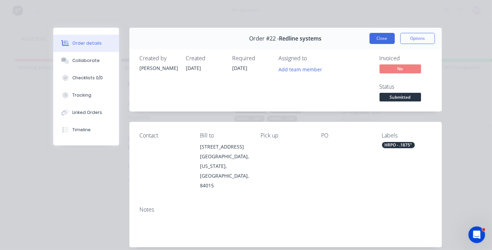
click at [382, 41] on button "Close" at bounding box center [381, 38] width 25 height 11
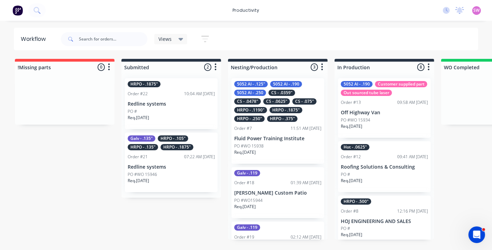
click at [155, 96] on div "Order #22 10:04 AM 09/10/25" at bounding box center [171, 94] width 87 height 6
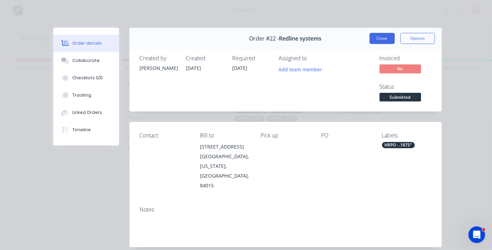
click at [381, 38] on button "Close" at bounding box center [381, 38] width 25 height 11
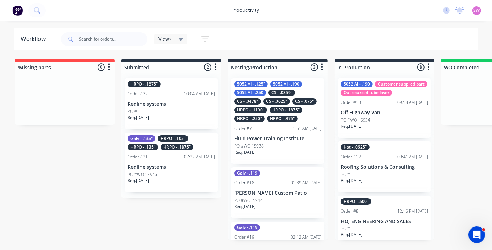
click at [475, 10] on span "SW" at bounding box center [476, 10] width 6 height 6
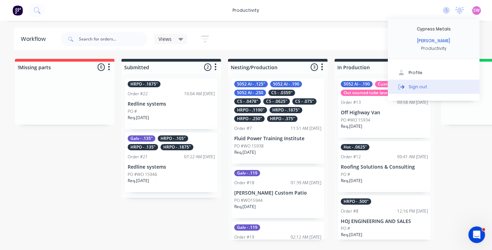
click at [426, 85] on button "Sign out" at bounding box center [434, 87] width 92 height 14
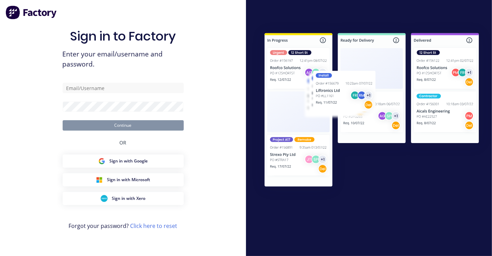
type input "[EMAIL_ADDRESS][DOMAIN_NAME]"
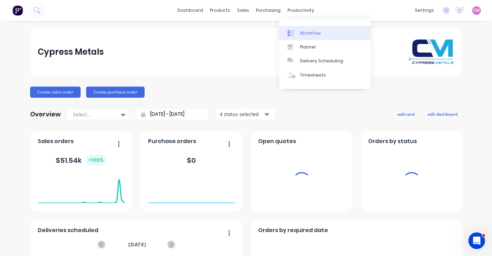
click at [301, 29] on link "Workflow" at bounding box center [325, 33] width 92 height 14
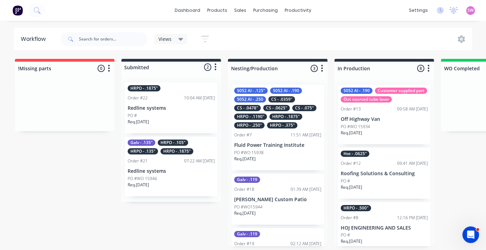
click at [197, 115] on div "PO #" at bounding box center [171, 115] width 87 height 6
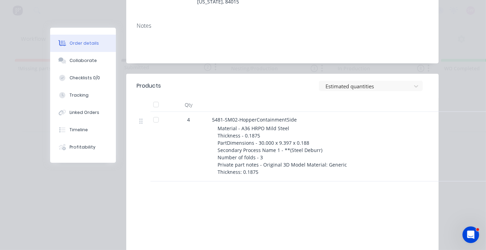
scroll to position [167, 0]
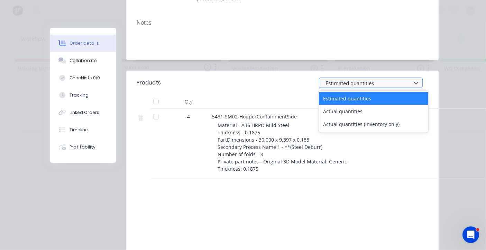
click at [368, 87] on div at bounding box center [366, 82] width 83 height 9
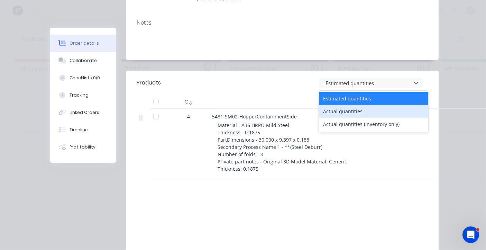
click at [346, 115] on div "Actual quantities" at bounding box center [373, 111] width 109 height 13
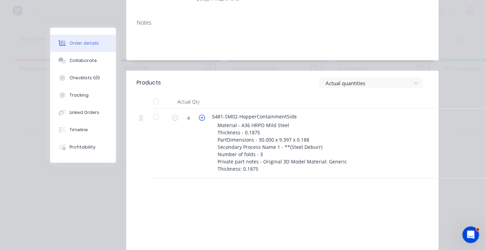
click at [199, 117] on icon "button" at bounding box center [202, 117] width 6 height 6
type input "6"
drag, startPoint x: 323, startPoint y: 112, endPoint x: 292, endPoint y: 82, distance: 42.8
click at [292, 82] on div "Actual quantities" at bounding box center [313, 82] width 230 height 10
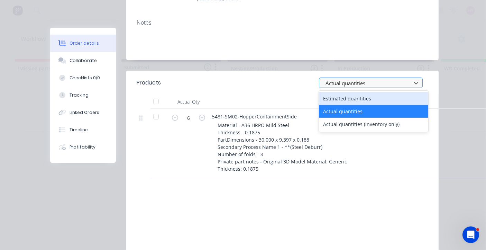
click at [334, 84] on div at bounding box center [366, 82] width 83 height 9
click at [332, 95] on div "Estimated quantities" at bounding box center [373, 98] width 109 height 13
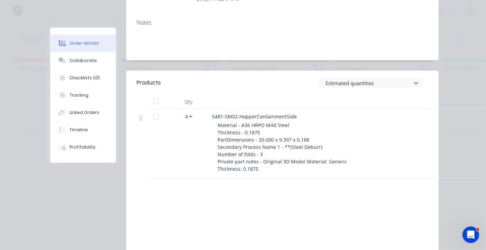
scroll to position [0, 0]
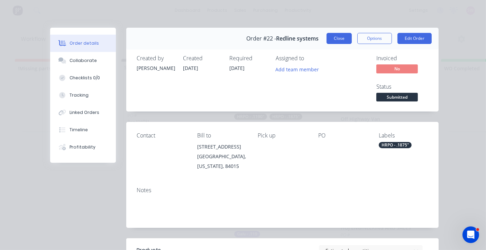
click at [346, 37] on button "Close" at bounding box center [338, 38] width 25 height 11
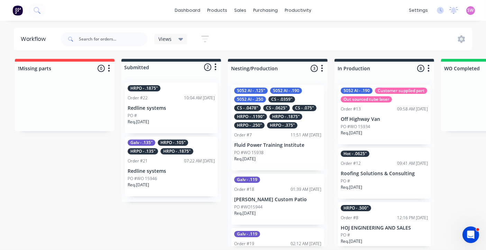
click at [182, 101] on div "HRPO - .1875" Order #22 10:04 AM 09/10/25 Redline systems PO # Req. 10/10/25" at bounding box center [171, 107] width 93 height 51
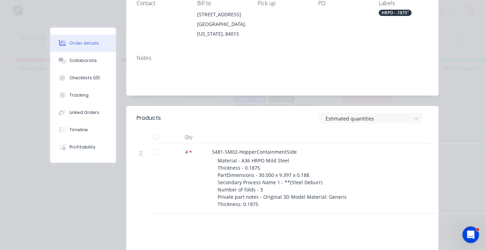
scroll to position [147, 0]
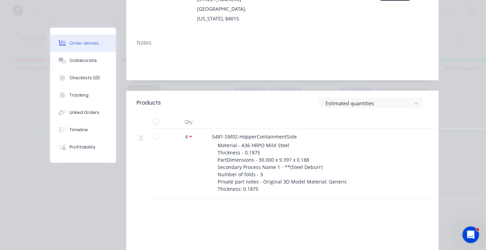
click at [354, 97] on header "Products Estimated quantities" at bounding box center [282, 103] width 312 height 24
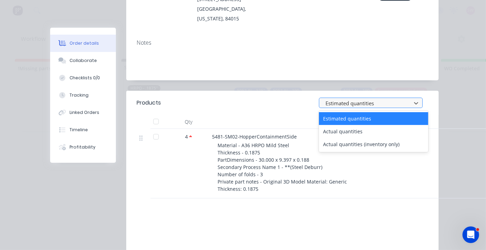
click at [353, 100] on div at bounding box center [366, 103] width 83 height 9
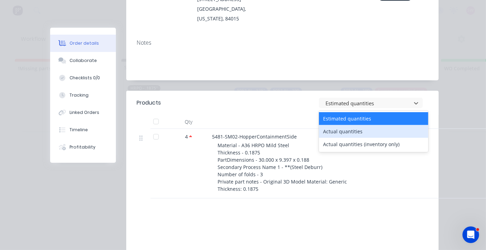
click at [343, 128] on div "Actual quantities" at bounding box center [373, 131] width 109 height 13
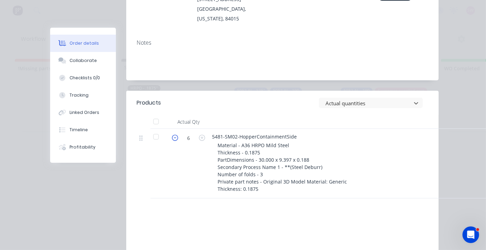
click at [172, 136] on icon "button" at bounding box center [175, 138] width 6 height 6
type input "4"
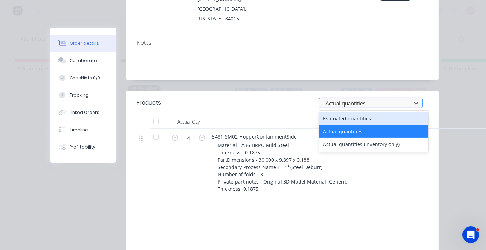
click at [400, 106] on div at bounding box center [366, 103] width 83 height 9
click at [372, 119] on div "Estimated quantities" at bounding box center [373, 118] width 109 height 13
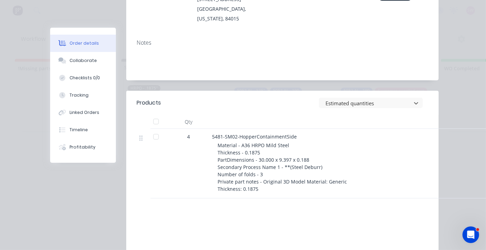
scroll to position [0, 0]
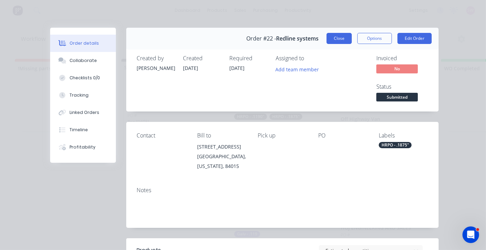
click at [336, 41] on button "Close" at bounding box center [338, 38] width 25 height 11
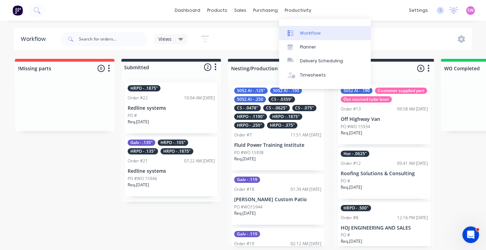
click at [303, 36] on link "Workflow" at bounding box center [325, 33] width 92 height 14
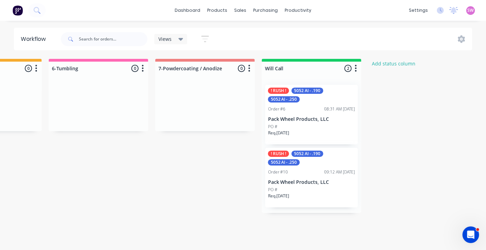
scroll to position [0, 1034]
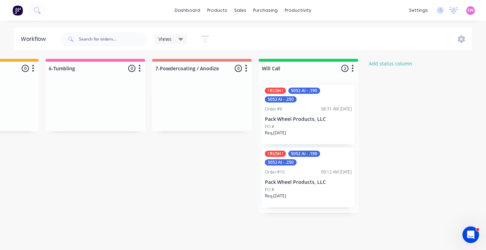
click at [328, 125] on div "PO #" at bounding box center [308, 126] width 87 height 6
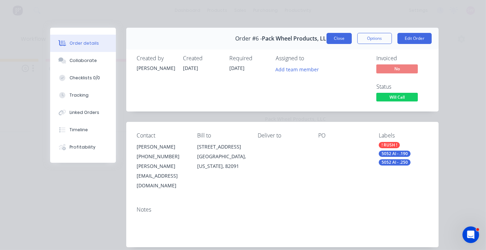
click at [334, 35] on button "Close" at bounding box center [338, 38] width 25 height 11
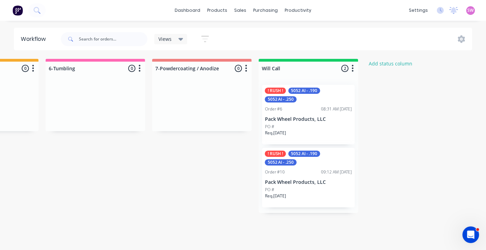
click at [330, 161] on div "! RUSH ! 5052 Al - .190 5052 Al - .250" at bounding box center [308, 157] width 87 height 15
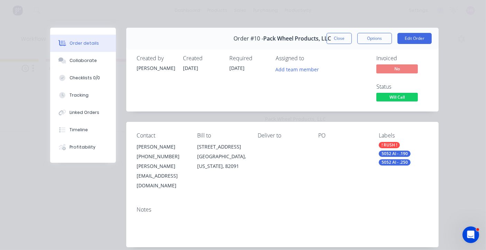
click at [164, 157] on div "(801) 450-1373" at bounding box center [161, 156] width 49 height 10
click at [345, 40] on button "Close" at bounding box center [338, 38] width 25 height 11
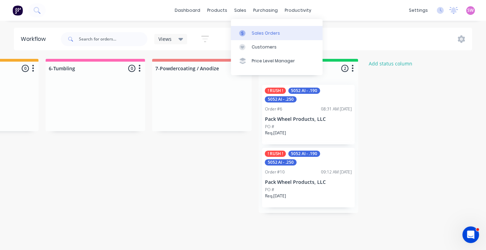
click at [253, 35] on div "Sales Orders" at bounding box center [266, 33] width 28 height 6
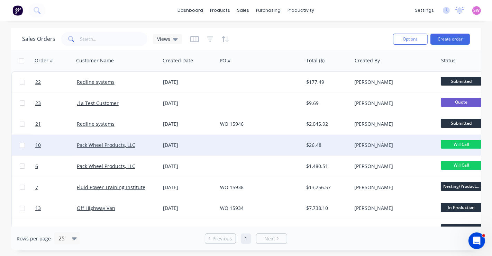
click at [209, 145] on div "08 Oct 2025" at bounding box center [189, 144] width 52 height 7
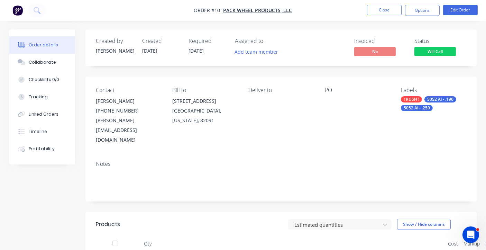
click at [127, 117] on div "tate@cypressmetals.com" at bounding box center [128, 129] width 65 height 29
click at [460, 9] on button "Edit Order" at bounding box center [460, 10] width 35 height 10
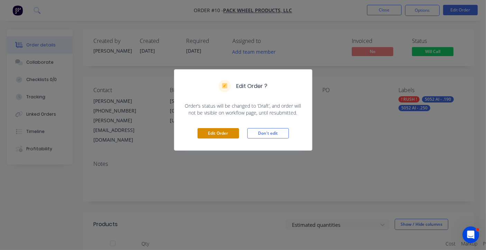
click at [227, 136] on button "Edit Order" at bounding box center [217, 133] width 41 height 10
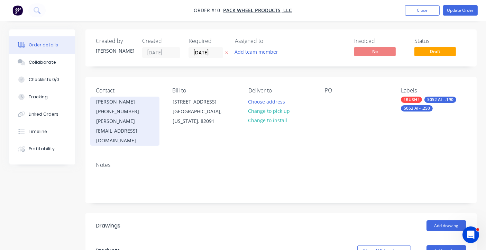
click at [122, 118] on div "[PERSON_NAME][EMAIL_ADDRESS][DOMAIN_NAME]" at bounding box center [124, 130] width 57 height 29
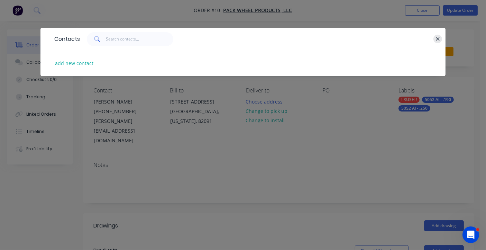
click at [436, 42] on icon "button" at bounding box center [437, 39] width 4 height 6
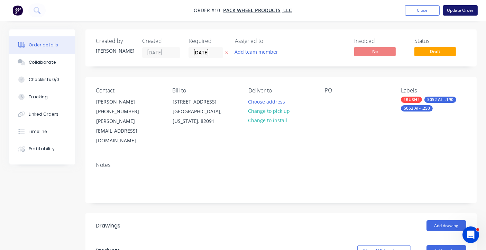
click at [462, 10] on button "Update Order" at bounding box center [460, 10] width 35 height 10
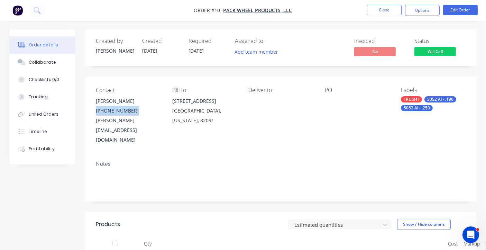
drag, startPoint x: 130, startPoint y: 114, endPoint x: 95, endPoint y: 109, distance: 35.3
click at [95, 109] on div "Contact Tate Farnsworth (801) 450-1373 tate@cypressmetals.com Bill to 414 Ganne…" at bounding box center [280, 115] width 391 height 78
copy div "[PHONE_NUMBER]"
click at [452, 9] on button "Edit Order" at bounding box center [460, 10] width 35 height 10
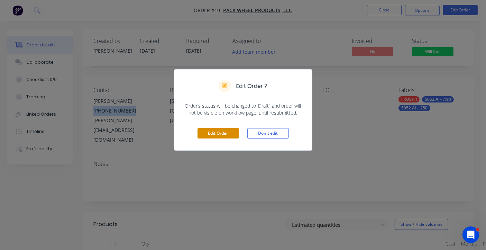
click at [213, 130] on button "Edit Order" at bounding box center [217, 133] width 41 height 10
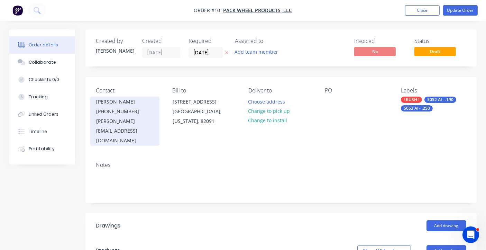
click at [126, 119] on div "[PERSON_NAME][EMAIL_ADDRESS][DOMAIN_NAME]" at bounding box center [124, 130] width 57 height 29
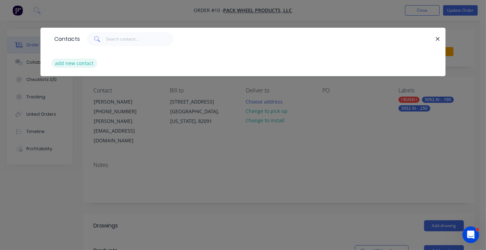
click at [73, 65] on button "add new contact" at bounding box center [75, 62] width 46 height 9
select select "US"
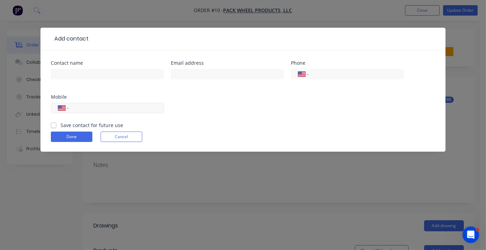
click at [140, 113] on div "International [GEOGRAPHIC_DATA] [GEOGRAPHIC_DATA] [GEOGRAPHIC_DATA] [GEOGRAPHIC…" at bounding box center [107, 108] width 113 height 10
click at [133, 109] on input "tel" at bounding box center [115, 108] width 83 height 8
paste input "[PHONE_NUMBER]"
click at [218, 105] on div "Contact name Email address Phone International Afghanistan Åland Islands Albani…" at bounding box center [243, 91] width 384 height 61
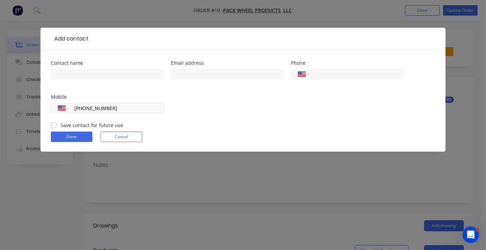
click at [87, 109] on input "[PHONE_NUMBER]" at bounding box center [115, 108] width 83 height 8
paste input "1) 450-1"
paste input "0-137"
type input "8"
paste input "[PHONE_NUMBER]"
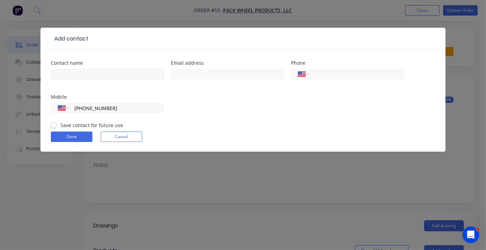
type input "[PHONE_NUMBER]"
click at [108, 75] on input "text" at bounding box center [107, 74] width 113 height 10
click at [121, 71] on input "[PERSON_NAME]" at bounding box center [107, 74] width 113 height 10
paste input "Farnsworth"
type input "[PERSON_NAME]"
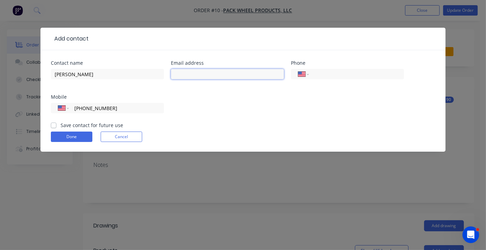
click at [246, 72] on input "text" at bounding box center [227, 74] width 113 height 10
paste input "[PERSON_NAME][EMAIL_ADDRESS][DOMAIN_NAME]"
type input "[PERSON_NAME][EMAIL_ADDRESS][DOMAIN_NAME]"
click at [306, 108] on div "Contact name Tate Farnsworth Email address tate@cypressmetals.com Phone Interna…" at bounding box center [243, 91] width 384 height 61
click at [61, 126] on label "Save contact for future use" at bounding box center [92, 124] width 63 height 7
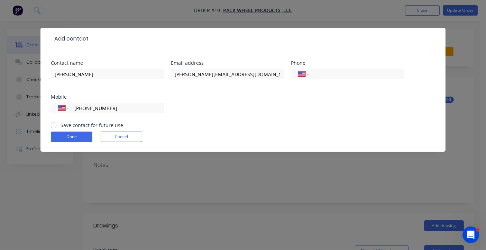
click at [54, 126] on input "Save contact for future use" at bounding box center [54, 124] width 6 height 7
checkbox input "true"
click at [70, 136] on button "Done" at bounding box center [71, 136] width 41 height 10
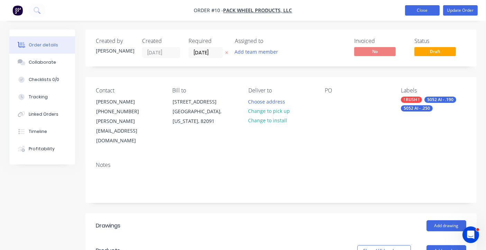
click at [421, 5] on button "Close" at bounding box center [422, 10] width 35 height 10
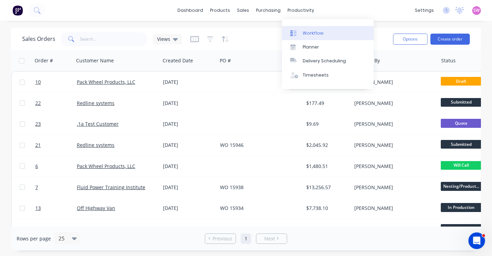
click at [309, 34] on div "Workflow" at bounding box center [313, 33] width 21 height 6
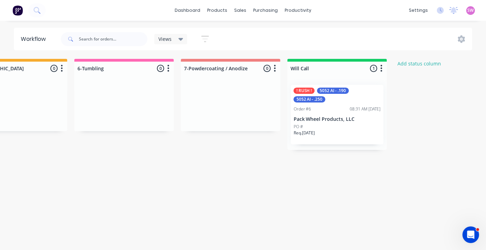
scroll to position [0, 1068]
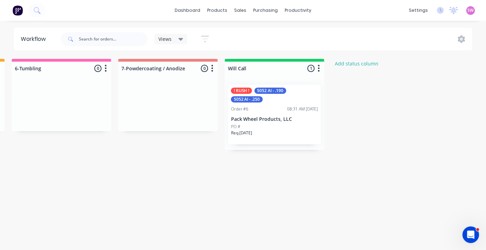
click at [212, 64] on icon "button" at bounding box center [212, 68] width 2 height 9
click at [196, 91] on button "Notifications" at bounding box center [181, 94] width 69 height 11
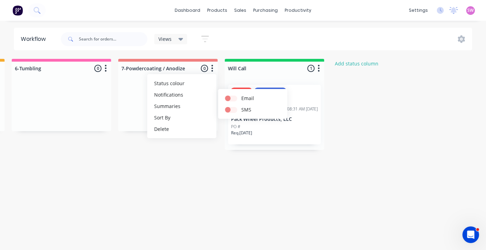
click at [317, 70] on button "button" at bounding box center [319, 68] width 8 height 8
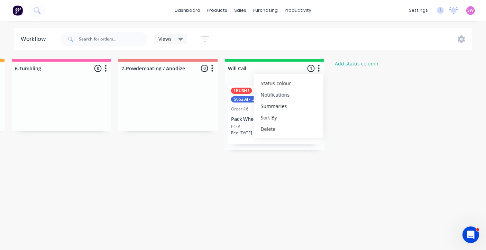
click at [292, 91] on button "Notifications" at bounding box center [288, 94] width 69 height 11
click at [413, 66] on div "Add status column" at bounding box center [381, 63] width 100 height 9
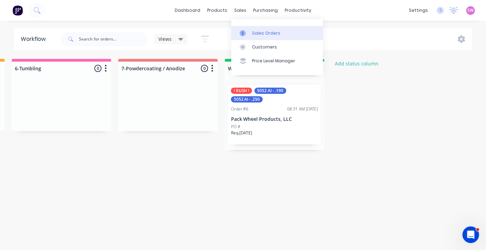
click at [259, 36] on link "Sales Orders" at bounding box center [277, 33] width 92 height 14
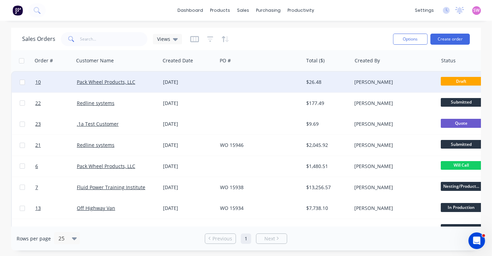
click at [265, 78] on div at bounding box center [260, 82] width 86 height 21
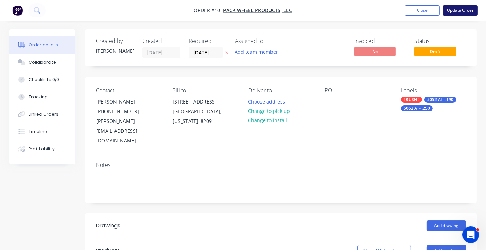
click at [474, 7] on button "Update Order" at bounding box center [460, 10] width 35 height 10
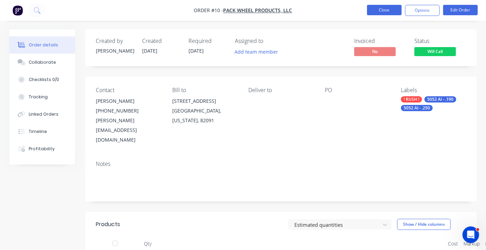
click at [384, 11] on button "Close" at bounding box center [384, 10] width 35 height 10
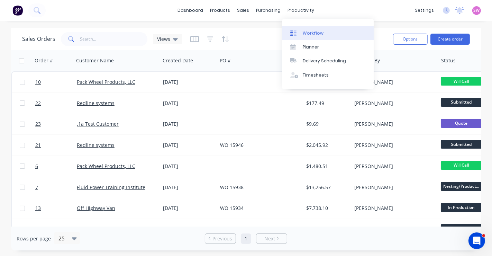
click at [308, 36] on div "Workflow" at bounding box center [313, 33] width 21 height 6
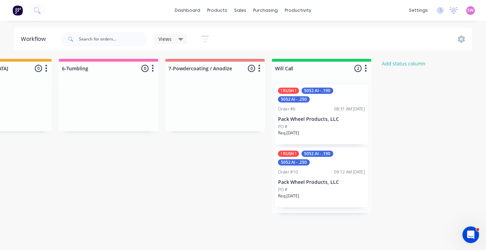
scroll to position [0, 1068]
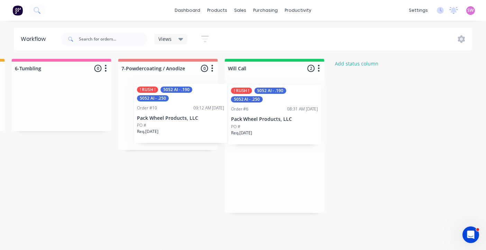
drag, startPoint x: 280, startPoint y: 176, endPoint x: 179, endPoint y: 111, distance: 120.1
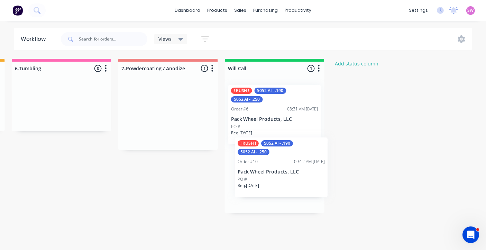
drag, startPoint x: 167, startPoint y: 111, endPoint x: 289, endPoint y: 180, distance: 140.0
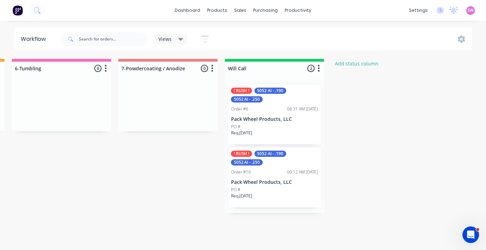
click at [318, 71] on icon "button" at bounding box center [319, 68] width 2 height 7
click at [290, 96] on button "Notifications" at bounding box center [288, 94] width 69 height 11
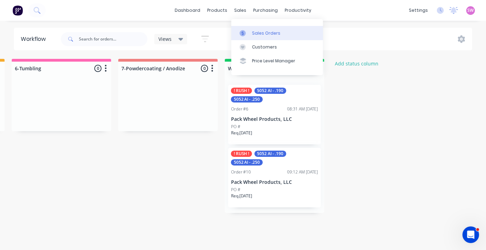
click at [249, 33] on div at bounding box center [245, 33] width 10 height 6
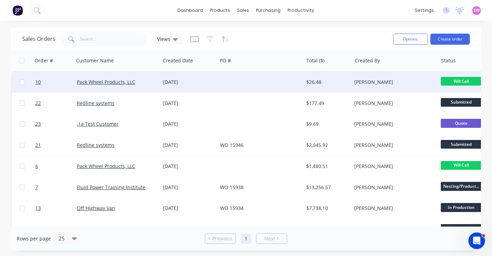
click at [246, 81] on div at bounding box center [260, 82] width 86 height 21
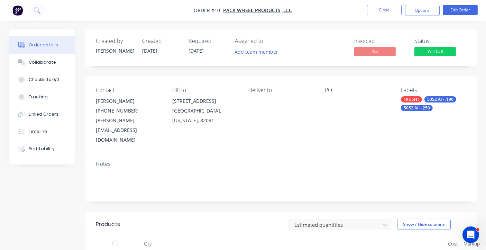
click at [122, 100] on div "[PERSON_NAME]" at bounding box center [128, 101] width 65 height 10
click at [471, 12] on button "Edit Order" at bounding box center [460, 10] width 35 height 10
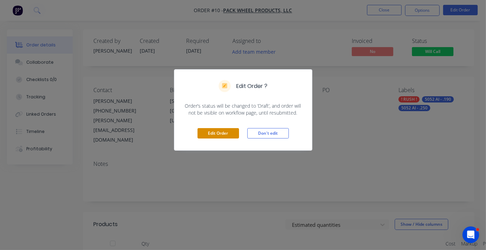
click at [223, 135] on button "Edit Order" at bounding box center [217, 133] width 41 height 10
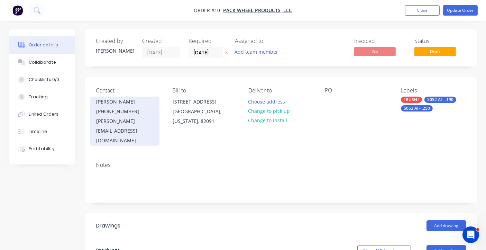
click at [120, 114] on div "[PHONE_NUMBER]" at bounding box center [124, 112] width 57 height 10
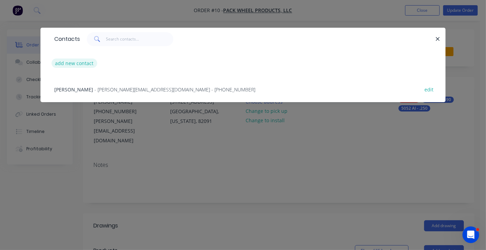
click at [85, 66] on button "add new contact" at bounding box center [75, 62] width 46 height 9
select select "US"
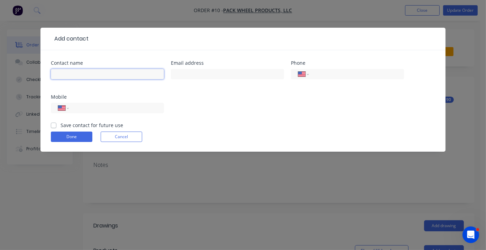
click at [103, 76] on input "text" at bounding box center [107, 74] width 113 height 10
type input "[PERSON_NAME]"
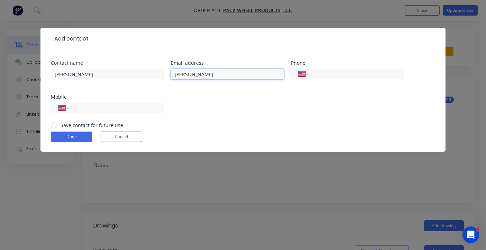
type input "[EMAIL_ADDRESS][DOMAIN_NAME]"
click at [99, 108] on input "tel" at bounding box center [115, 108] width 83 height 8
click at [68, 107] on select "International [GEOGRAPHIC_DATA] [GEOGRAPHIC_DATA] [GEOGRAPHIC_DATA] [GEOGRAPHIC…" at bounding box center [63, 108] width 10 height 10
select select "AU"
click at [58, 103] on select "International [GEOGRAPHIC_DATA] [GEOGRAPHIC_DATA] [GEOGRAPHIC_DATA] [GEOGRAPHIC…" at bounding box center [63, 108] width 10 height 10
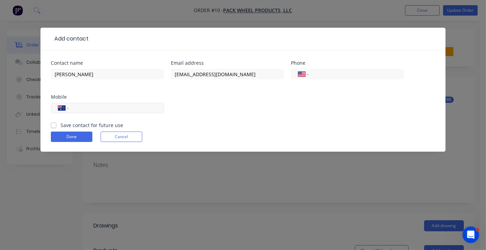
click at [77, 107] on input "tel" at bounding box center [115, 108] width 83 height 8
type input "0432 578 092"
click at [201, 105] on div "Contact name Stuart Wheatley Email address stuart@factory.app Phone Internation…" at bounding box center [243, 91] width 384 height 61
click at [67, 138] on button "Done" at bounding box center [71, 136] width 41 height 10
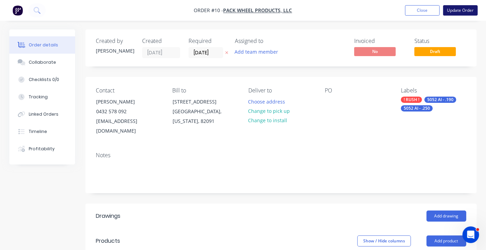
click at [464, 10] on button "Update Order" at bounding box center [460, 10] width 35 height 10
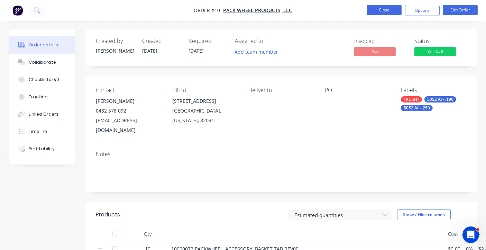
click at [390, 12] on button "Close" at bounding box center [384, 10] width 35 height 10
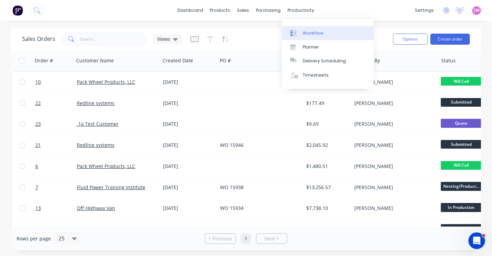
click at [306, 35] on div "Workflow" at bounding box center [313, 33] width 21 height 6
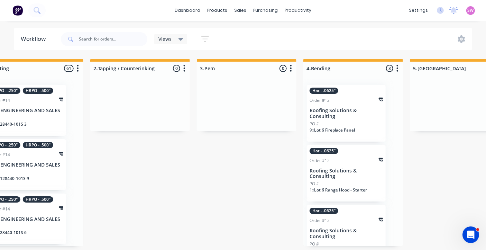
scroll to position [0, 1068]
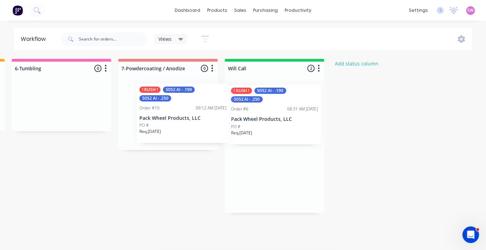
drag, startPoint x: 282, startPoint y: 179, endPoint x: 182, endPoint y: 112, distance: 121.1
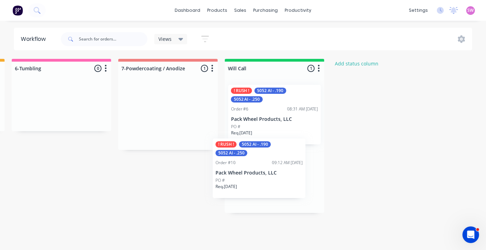
drag, startPoint x: 182, startPoint y: 112, endPoint x: 274, endPoint y: 168, distance: 107.7
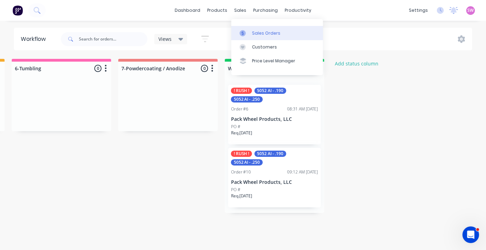
click at [249, 34] on div at bounding box center [245, 33] width 10 height 6
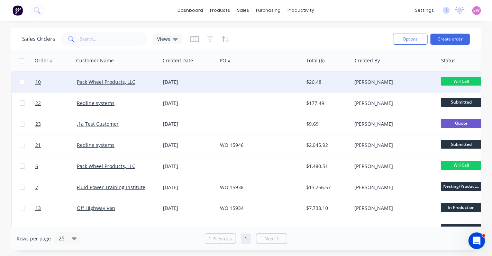
click at [248, 78] on div at bounding box center [260, 82] width 86 height 21
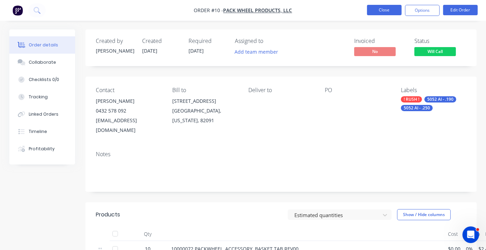
click at [386, 13] on button "Close" at bounding box center [384, 10] width 35 height 10
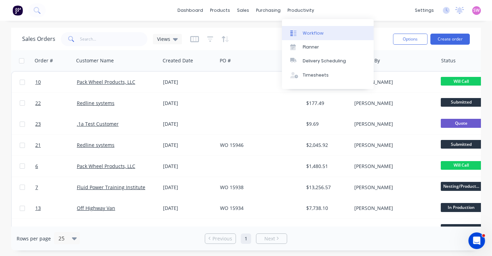
click at [314, 33] on div "Workflow" at bounding box center [313, 33] width 21 height 6
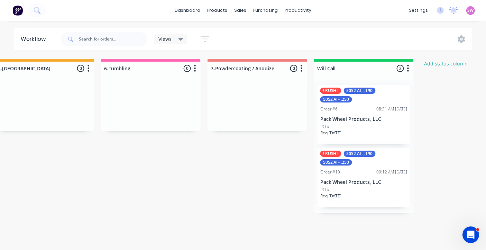
scroll to position [0, 1068]
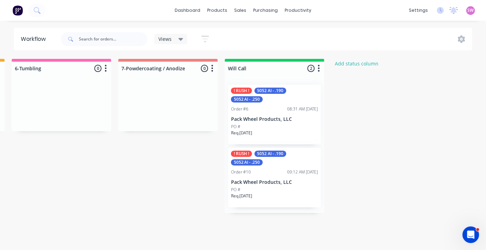
click at [319, 66] on icon "button" at bounding box center [319, 68] width 2 height 9
click at [292, 97] on button "Notifications" at bounding box center [288, 94] width 69 height 11
click at [194, 11] on link "dashboard" at bounding box center [187, 10] width 33 height 10
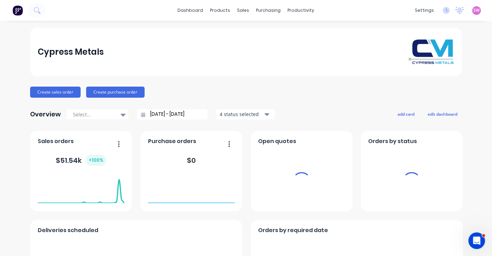
click at [473, 10] on span "SW" at bounding box center [476, 10] width 6 height 6
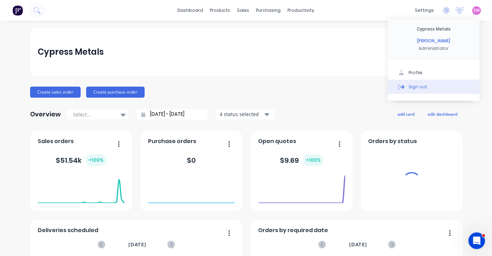
click at [424, 87] on button "Sign out" at bounding box center [434, 87] width 92 height 14
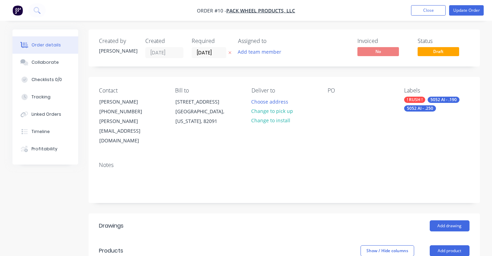
type input "$2.46"
type input "$24.60"
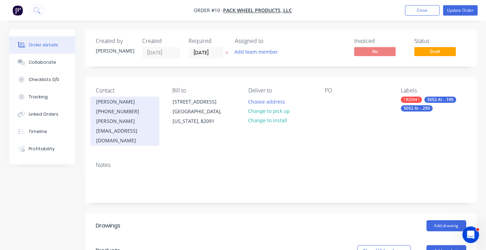
drag, startPoint x: 95, startPoint y: 102, endPoint x: 137, endPoint y: 104, distance: 41.9
click at [137, 104] on div "[PERSON_NAME] [PHONE_NUMBER] [PERSON_NAME][EMAIL_ADDRESS][DOMAIN_NAME]" at bounding box center [124, 120] width 69 height 49
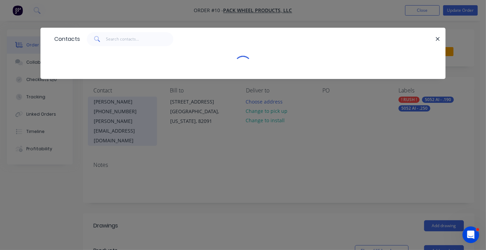
copy div "[PERSON_NAME]"
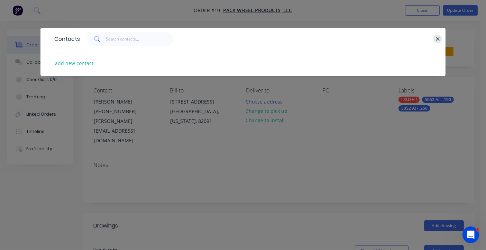
click at [433, 40] on button "button" at bounding box center [437, 39] width 9 height 9
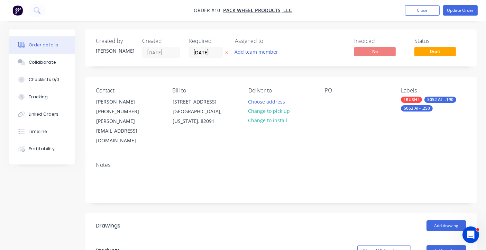
copy div "[PERSON_NAME]"
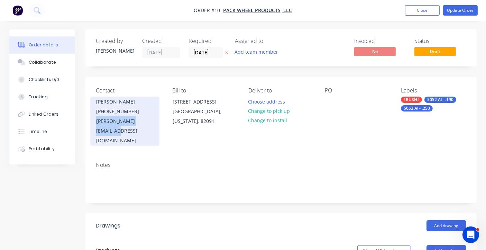
drag, startPoint x: 95, startPoint y: 122, endPoint x: 155, endPoint y: 125, distance: 60.3
click at [155, 125] on div "[PERSON_NAME] [PHONE_NUMBER] [PERSON_NAME][EMAIL_ADDRESS][DOMAIN_NAME]" at bounding box center [124, 120] width 69 height 49
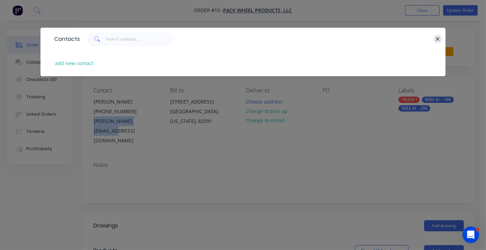
click at [435, 38] on icon "button" at bounding box center [437, 39] width 4 height 6
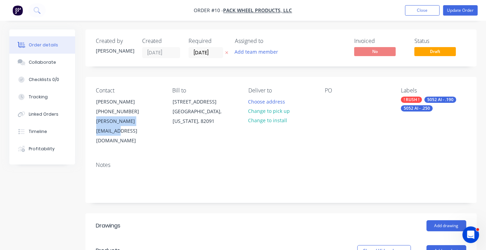
copy div "[PERSON_NAME][EMAIL_ADDRESS][DOMAIN_NAME]"
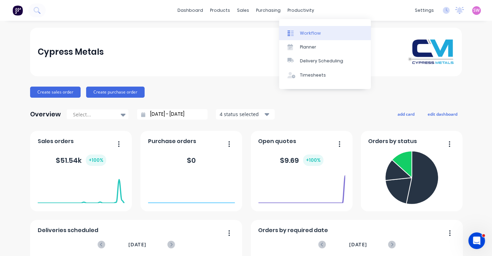
click at [309, 33] on div "Workflow" at bounding box center [310, 33] width 21 height 6
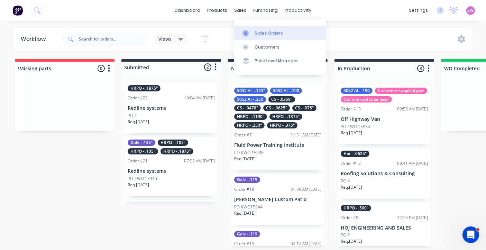
click at [261, 31] on div "Sales Orders" at bounding box center [269, 33] width 28 height 6
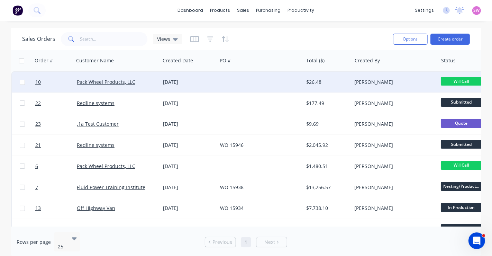
click at [157, 87] on div "Pack Wheel Products, LLC" at bounding box center [117, 82] width 86 height 21
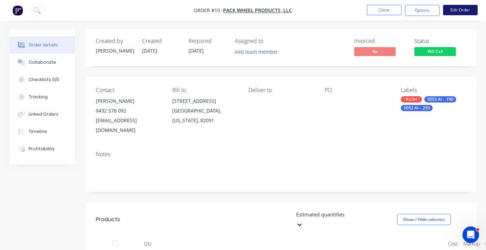
click at [466, 10] on button "Edit Order" at bounding box center [460, 10] width 35 height 10
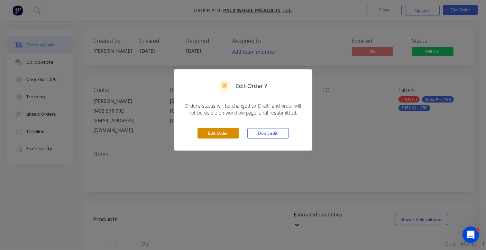
click at [227, 132] on button "Edit Order" at bounding box center [217, 133] width 41 height 10
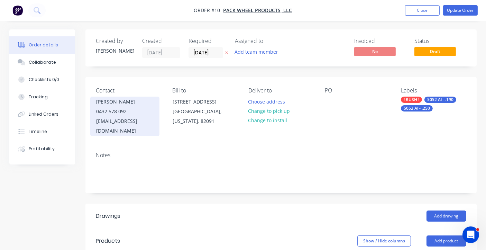
click at [124, 113] on div "0432 578 092" at bounding box center [124, 112] width 57 height 10
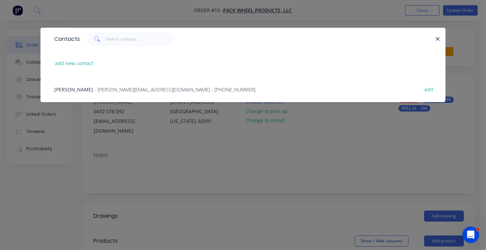
click at [139, 91] on span "- [PERSON_NAME][EMAIL_ADDRESS][DOMAIN_NAME] - [PHONE_NUMBER]" at bounding box center [174, 89] width 161 height 7
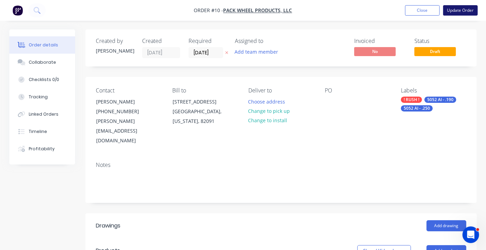
click at [465, 5] on button "Update Order" at bounding box center [460, 10] width 35 height 10
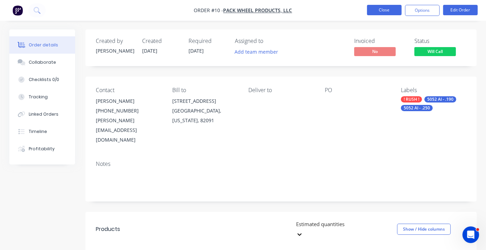
click at [373, 10] on button "Close" at bounding box center [384, 10] width 35 height 10
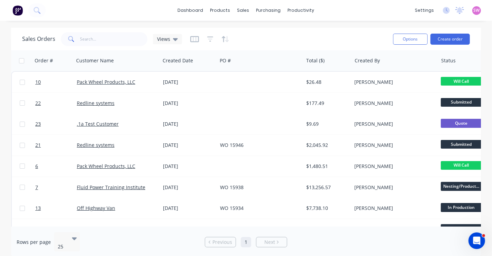
click at [474, 9] on span "SW" at bounding box center [476, 10] width 6 height 6
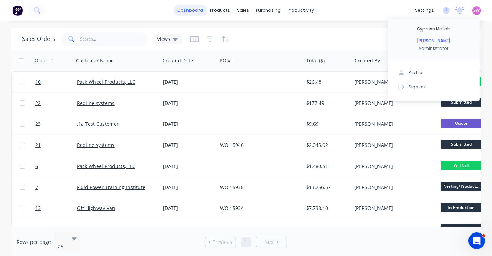
click at [200, 8] on link "dashboard" at bounding box center [190, 10] width 33 height 10
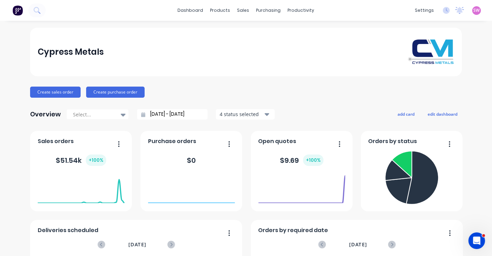
click at [473, 9] on span "SW" at bounding box center [476, 10] width 6 height 6
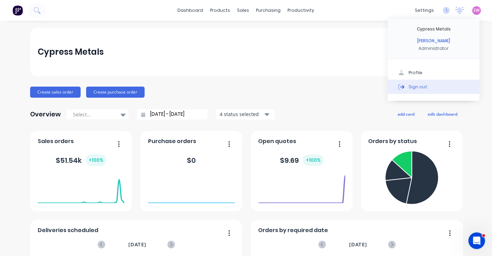
click at [413, 82] on button "Sign out" at bounding box center [434, 87] width 92 height 14
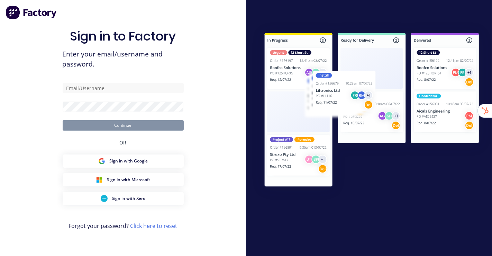
type input "[EMAIL_ADDRESS][DOMAIN_NAME]"
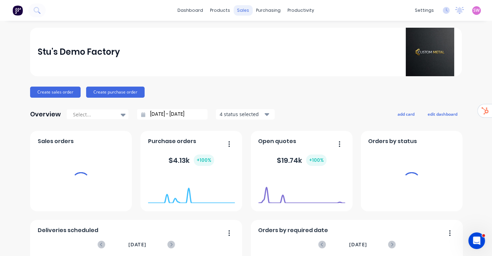
click at [239, 10] on div "sales" at bounding box center [243, 10] width 19 height 10
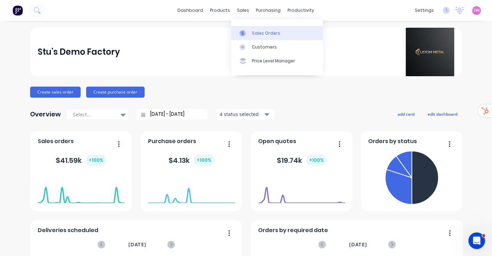
click at [273, 33] on div "Sales Orders" at bounding box center [266, 33] width 28 height 6
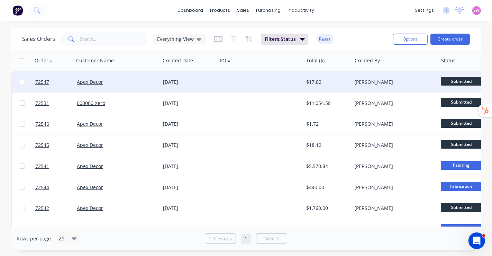
click at [352, 83] on div "Stuart Wheatley" at bounding box center [395, 82] width 86 height 21
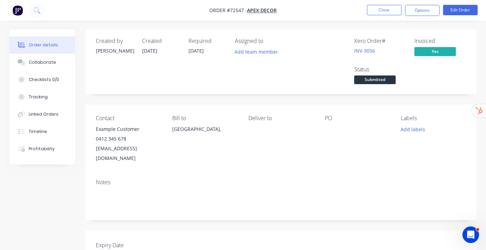
click at [117, 142] on div "0412 345 678" at bounding box center [128, 139] width 65 height 10
click at [461, 10] on button "Edit Order" at bounding box center [460, 10] width 35 height 10
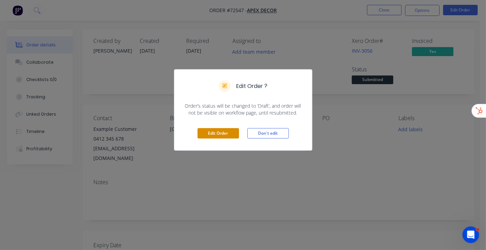
click at [226, 135] on button "Edit Order" at bounding box center [217, 133] width 41 height 10
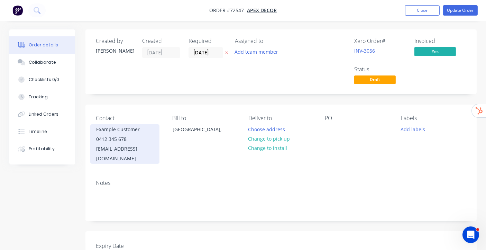
click at [139, 145] on div "example@email.com" at bounding box center [124, 153] width 57 height 19
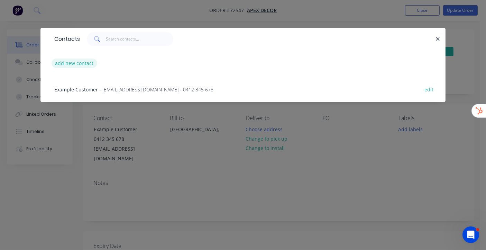
click at [83, 62] on button "add new contact" at bounding box center [75, 62] width 46 height 9
select select "AU"
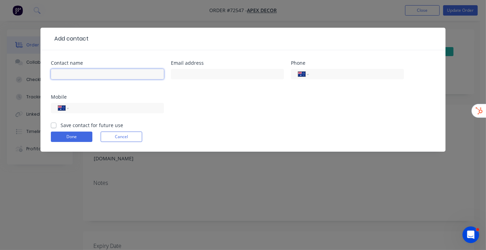
click at [104, 71] on input "text" at bounding box center [107, 74] width 113 height 10
type input "[PERSON_NAME]"
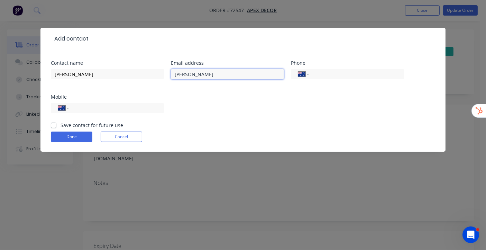
type input "[EMAIL_ADDRESS][DOMAIN_NAME]"
click at [104, 110] on input "tel" at bounding box center [115, 108] width 83 height 8
type input "0432 578 092"
click at [191, 110] on div "Contact name [PERSON_NAME] address [EMAIL_ADDRESS][DOMAIN_NAME] Phone Internati…" at bounding box center [243, 91] width 384 height 61
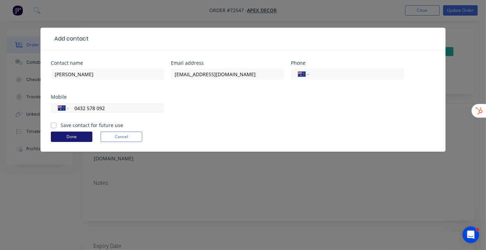
click at [67, 137] on button "Done" at bounding box center [71, 136] width 41 height 10
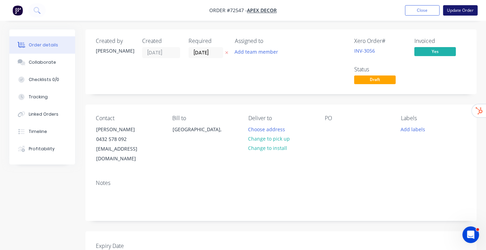
click at [447, 10] on button "Update Order" at bounding box center [460, 10] width 35 height 10
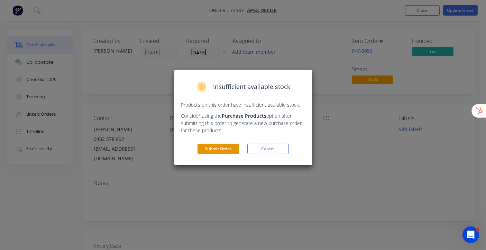
click at [218, 146] on button "Submit Order" at bounding box center [217, 149] width 41 height 10
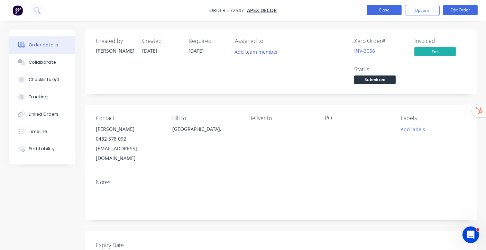
click at [390, 7] on button "Close" at bounding box center [384, 10] width 35 height 10
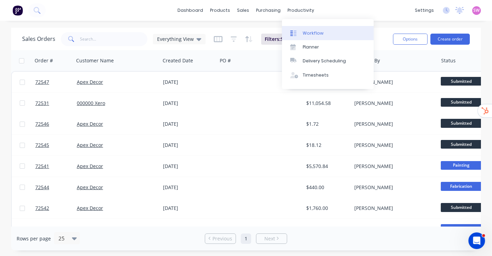
click at [304, 29] on link "Workflow" at bounding box center [328, 33] width 92 height 14
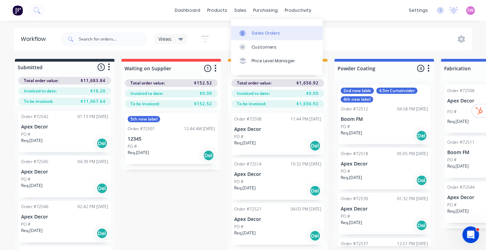
click at [257, 29] on link "Sales Orders" at bounding box center [277, 33] width 92 height 14
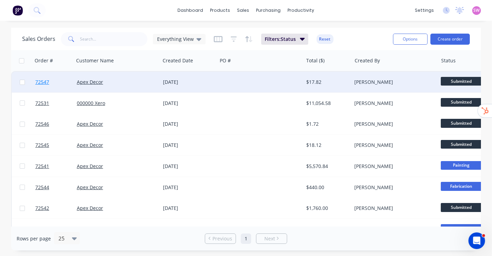
click at [44, 82] on span "72547" at bounding box center [42, 81] width 14 height 7
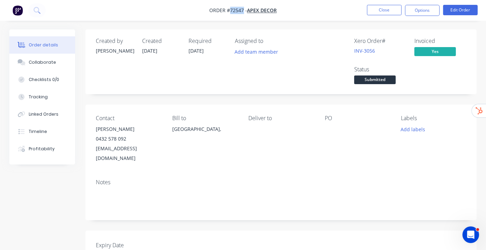
drag, startPoint x: 242, startPoint y: 10, endPoint x: 230, endPoint y: 11, distance: 12.9
click at [230, 11] on span "Order #72547 -" at bounding box center [228, 10] width 38 height 7
copy span "72547"
click at [389, 9] on button "Close" at bounding box center [384, 10] width 35 height 10
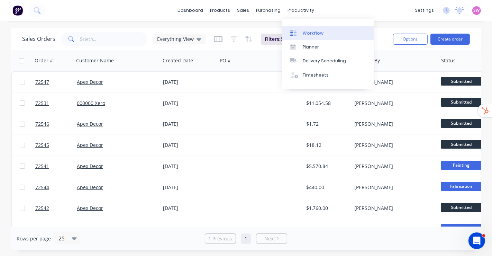
click at [320, 31] on div "Workflow" at bounding box center [313, 33] width 21 height 6
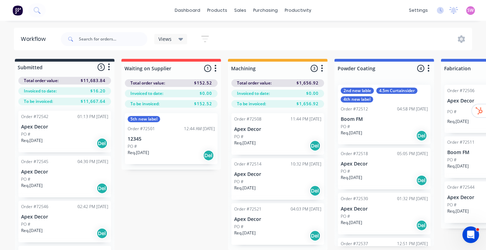
scroll to position [59, 0]
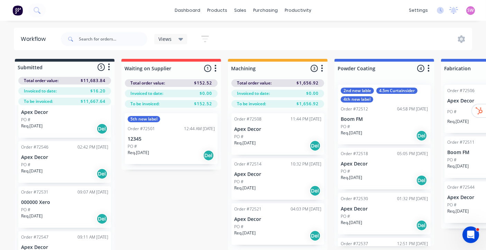
click at [219, 66] on button "button" at bounding box center [215, 68] width 8 height 8
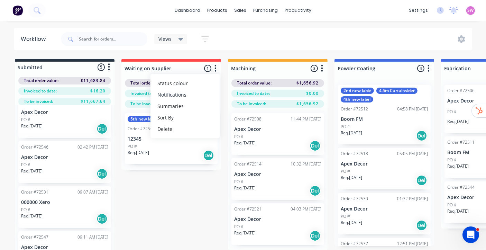
click at [201, 92] on button "Notifications" at bounding box center [184, 94] width 69 height 11
click at [246, 51] on div "Workflow Views Save new view None (Default) edit Test View edit Show/Hide statu…" at bounding box center [243, 132] width 486 height 208
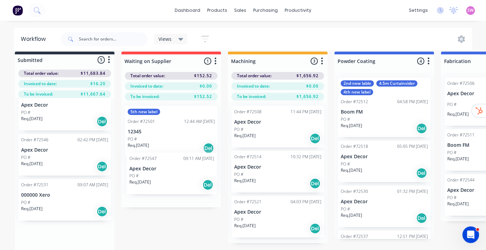
scroll to position [8, 0]
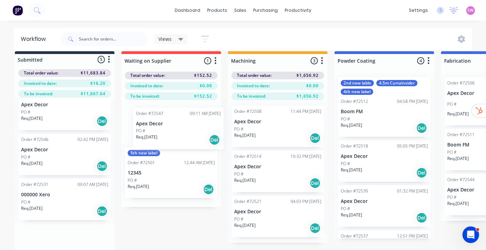
drag, startPoint x: 72, startPoint y: 240, endPoint x: 188, endPoint y: 117, distance: 169.5
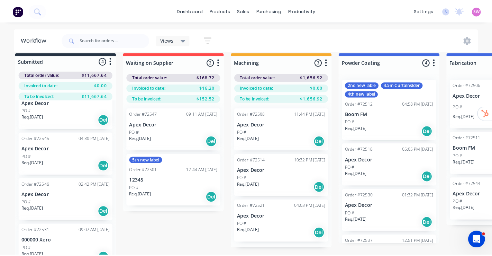
scroll to position [15, 0]
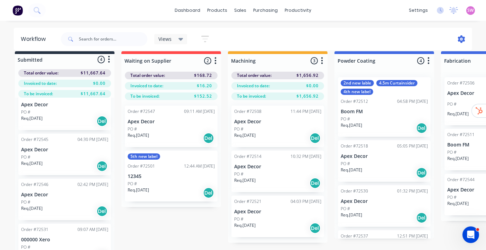
click at [462, 38] on icon at bounding box center [461, 39] width 8 height 8
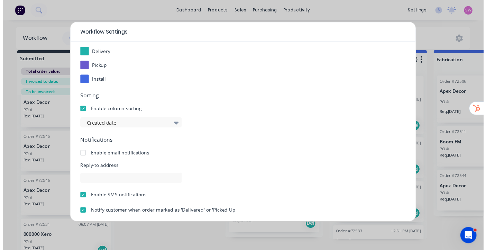
scroll to position [121, 0]
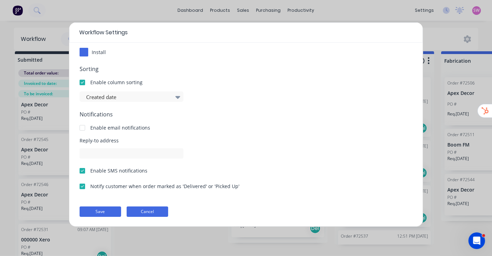
click at [148, 213] on button "Cancel" at bounding box center [147, 211] width 41 height 10
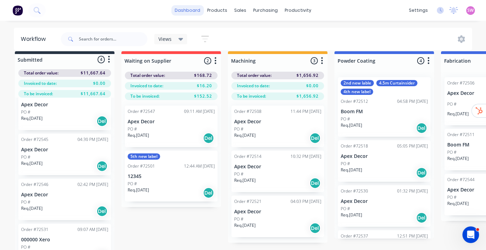
click at [177, 12] on link "dashboard" at bounding box center [187, 10] width 33 height 10
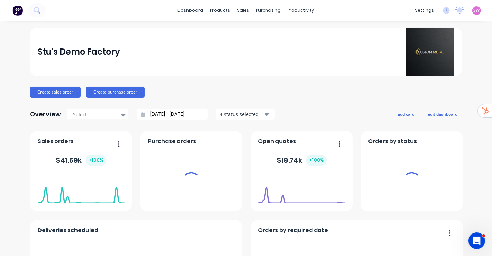
click at [473, 10] on span "SW" at bounding box center [476, 10] width 6 height 6
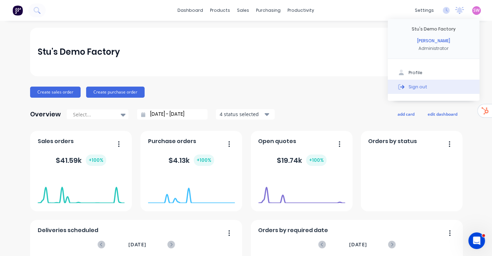
click at [462, 81] on button "Sign out" at bounding box center [434, 87] width 92 height 14
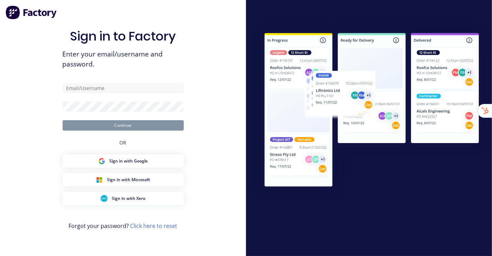
type input "[EMAIL_ADDRESS][DOMAIN_NAME]"
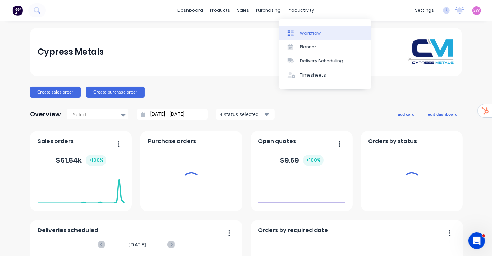
click at [307, 32] on div "Workflow" at bounding box center [310, 33] width 21 height 6
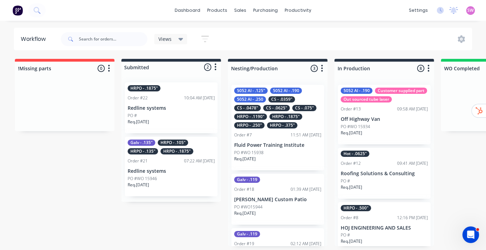
click at [472, 36] on div at bounding box center [463, 39] width 18 height 8
click at [459, 41] on icon at bounding box center [461, 39] width 7 height 8
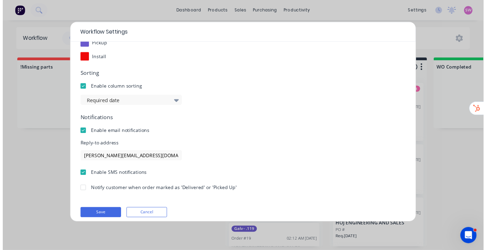
scroll to position [121, 0]
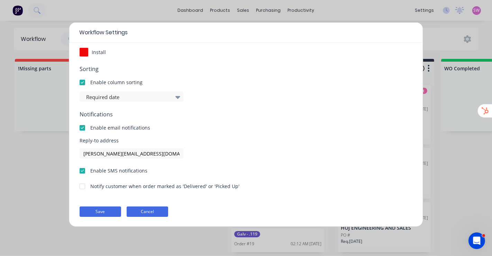
click at [157, 210] on button "Cancel" at bounding box center [147, 211] width 41 height 10
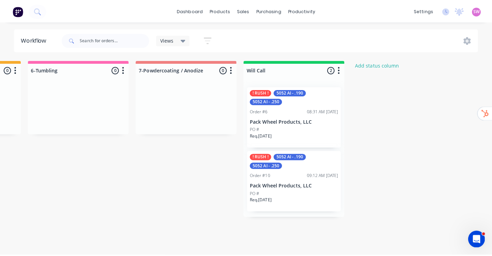
scroll to position [0, 1052]
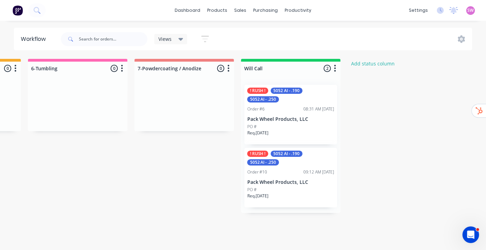
click at [335, 67] on icon "button" at bounding box center [335, 68] width 2 height 9
click at [304, 95] on button "Notifications" at bounding box center [304, 94] width 69 height 11
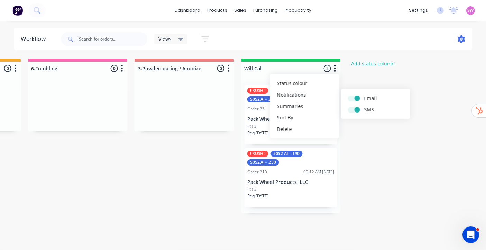
click at [461, 38] on icon at bounding box center [462, 39] width 2 height 2
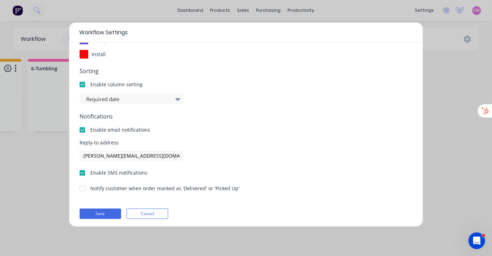
scroll to position [121, 0]
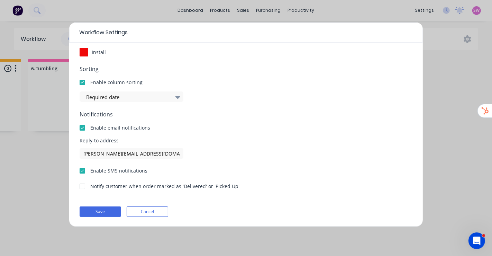
click at [40, 165] on div "Workflow Settings Display options Order Cards 7 selected Item cards 3 selected …" at bounding box center [246, 128] width 492 height 256
click at [154, 207] on button "Cancel" at bounding box center [147, 211] width 41 height 10
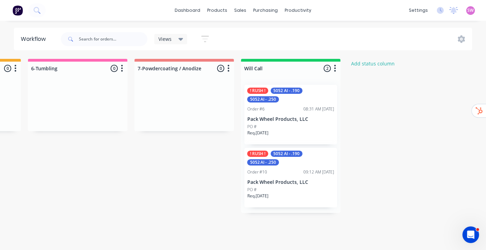
click at [333, 67] on button "button" at bounding box center [335, 68] width 8 height 8
click at [308, 93] on button "Notifications" at bounding box center [304, 94] width 69 height 11
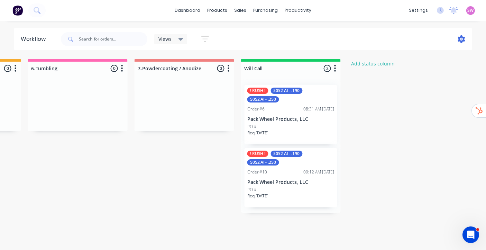
click at [461, 35] on icon at bounding box center [461, 39] width 8 height 8
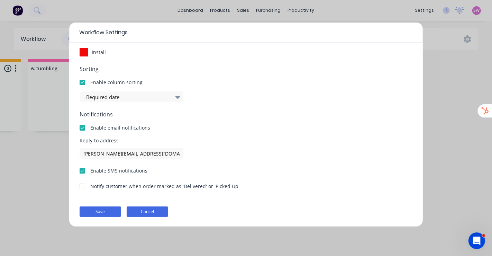
click at [156, 213] on button "Cancel" at bounding box center [147, 211] width 41 height 10
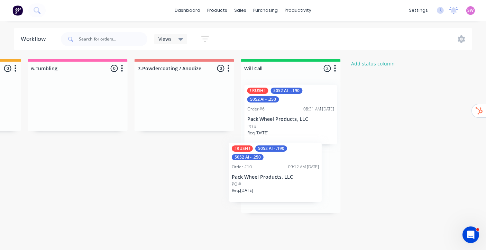
drag, startPoint x: 304, startPoint y: 177, endPoint x: 294, endPoint y: 181, distance: 10.9
click at [294, 181] on div "! RUSH ! 5052 Al - .190 5052 Al - .250 Order #6 08:31 AM [DATE] Pack Wheel Prod…" at bounding box center [291, 145] width 100 height 133
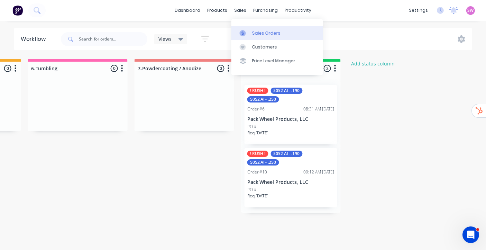
click at [261, 37] on link "Sales Orders" at bounding box center [277, 33] width 92 height 14
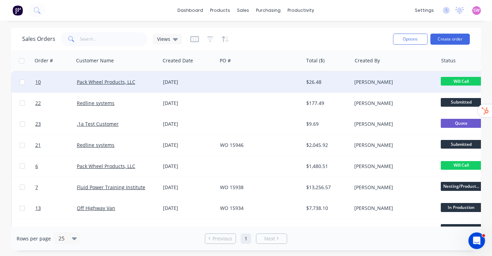
click at [233, 82] on div at bounding box center [260, 82] width 86 height 21
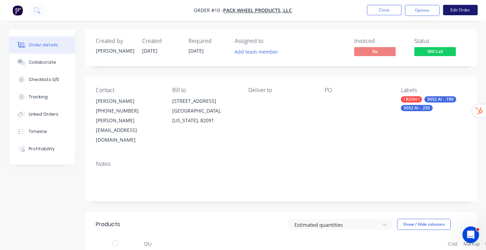
click at [467, 8] on button "Edit Order" at bounding box center [460, 10] width 35 height 10
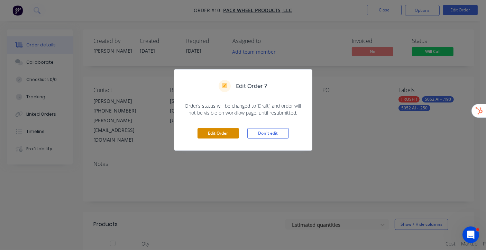
click at [225, 137] on button "Edit Order" at bounding box center [217, 133] width 41 height 10
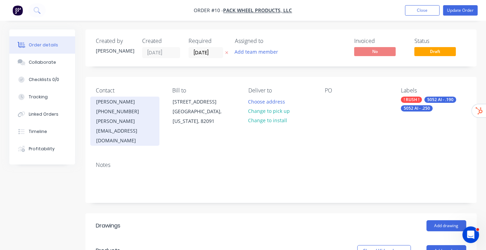
click at [153, 113] on div "[PHONE_NUMBER]" at bounding box center [124, 112] width 57 height 10
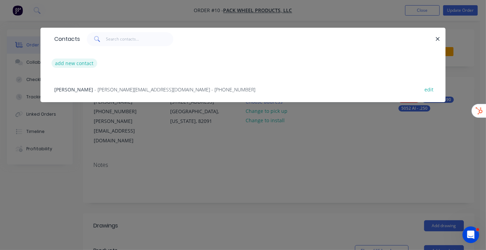
click at [78, 63] on button "add new contact" at bounding box center [75, 62] width 46 height 9
select select "US"
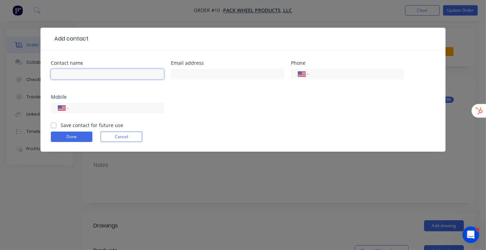
click at [80, 72] on input "text" at bounding box center [107, 74] width 113 height 10
type input "[PERSON_NAME]"
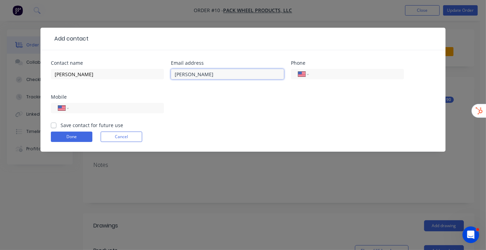
type input "[EMAIL_ADDRESS][DOMAIN_NAME]"
click at [152, 107] on input "tel" at bounding box center [115, 108] width 83 height 8
type input "0432578092"
click at [67, 103] on select "International [GEOGRAPHIC_DATA] [GEOGRAPHIC_DATA] [GEOGRAPHIC_DATA] [GEOGRAPHIC…" at bounding box center [63, 108] width 10 height 10
select select "AU"
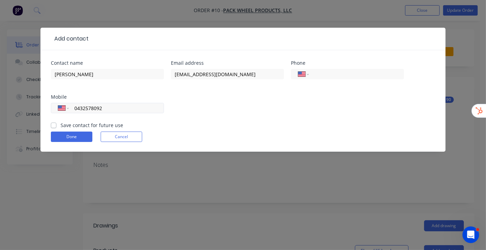
click at [58, 103] on select "International [GEOGRAPHIC_DATA] [GEOGRAPHIC_DATA] [GEOGRAPHIC_DATA] [GEOGRAPHIC…" at bounding box center [63, 108] width 10 height 10
type input "0432 578 092"
click at [205, 113] on div "Contact name [PERSON_NAME] address [EMAIL_ADDRESS][DOMAIN_NAME] Phone Internati…" at bounding box center [243, 91] width 384 height 61
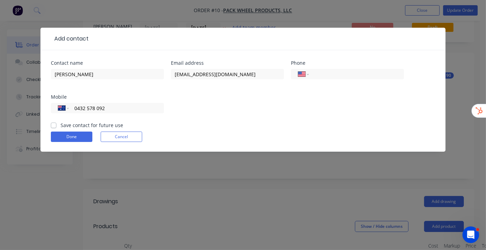
scroll to position [24, 0]
click at [146, 108] on input "0432 578 092" at bounding box center [115, 108] width 83 height 8
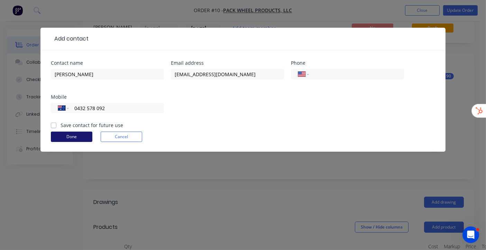
click at [77, 136] on button "Done" at bounding box center [71, 136] width 41 height 10
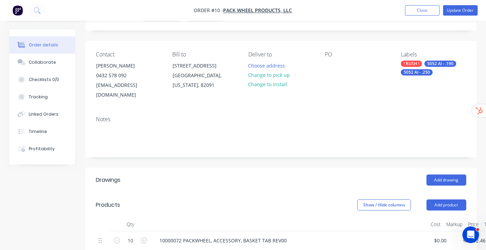
scroll to position [36, 0]
click at [462, 11] on button "Update Order" at bounding box center [460, 10] width 35 height 10
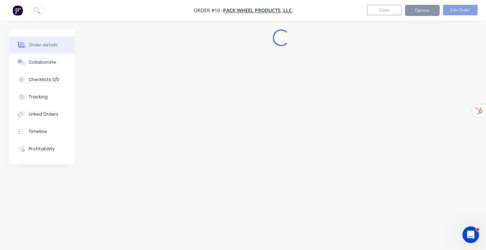
scroll to position [0, 0]
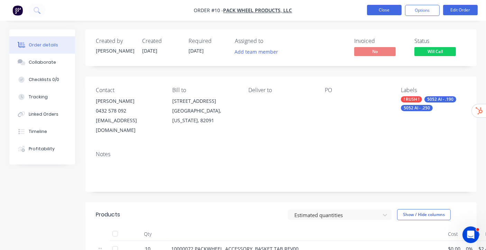
click at [387, 8] on button "Close" at bounding box center [384, 10] width 35 height 10
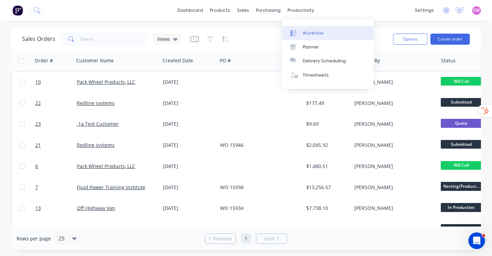
click at [314, 29] on link "Workflow" at bounding box center [328, 33] width 92 height 14
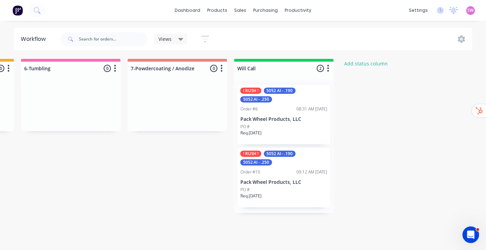
scroll to position [0, 1061]
click at [325, 67] on icon "button" at bounding box center [326, 68] width 2 height 9
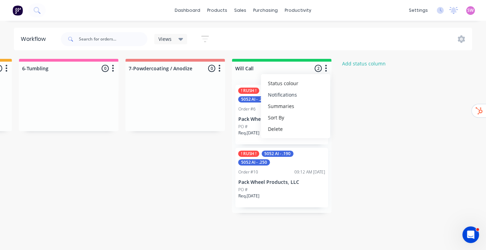
click at [308, 89] on button "Notifications" at bounding box center [295, 94] width 69 height 11
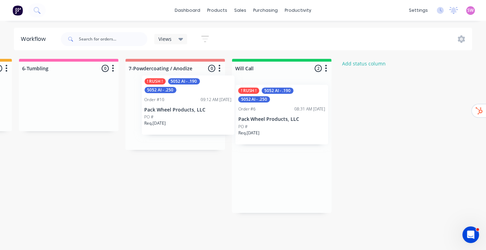
drag, startPoint x: 290, startPoint y: 175, endPoint x: 193, endPoint y: 103, distance: 121.3
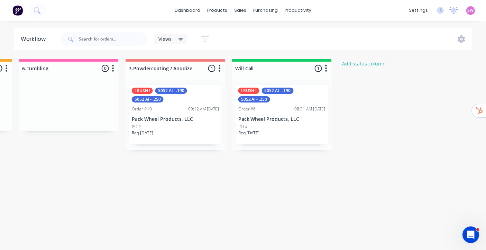
click at [193, 103] on div "! RUSH ! 5052 Al - .190 5052 Al - .250 Order #10 09:12 AM [DATE] Pack Wheel Pro…" at bounding box center [175, 114] width 93 height 59
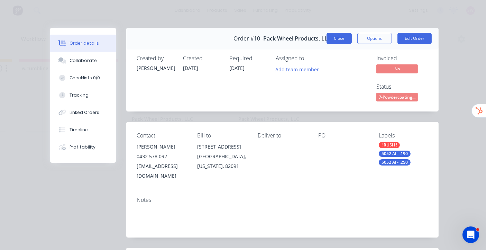
click at [344, 37] on button "Close" at bounding box center [338, 38] width 25 height 11
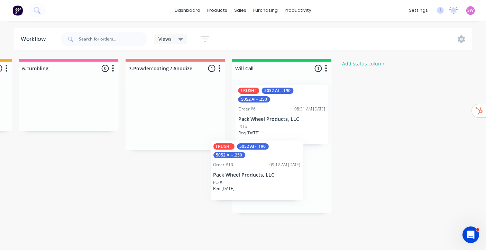
drag, startPoint x: 203, startPoint y: 111, endPoint x: 290, endPoint y: 170, distance: 105.9
